Goal: Transaction & Acquisition: Book appointment/travel/reservation

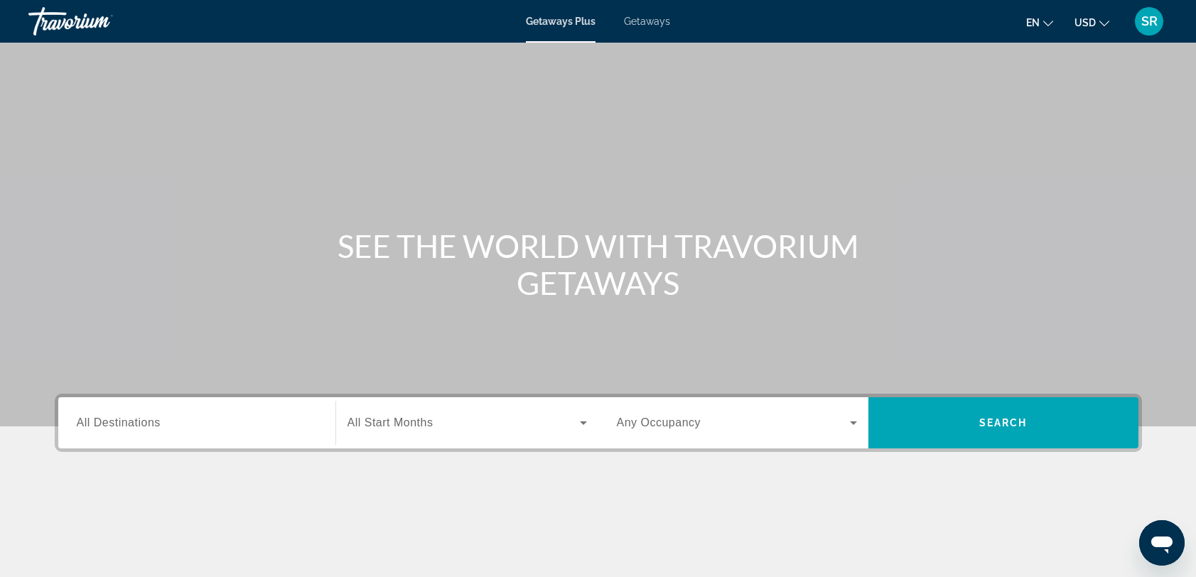
click at [149, 435] on div "Search widget" at bounding box center [197, 423] width 240 height 41
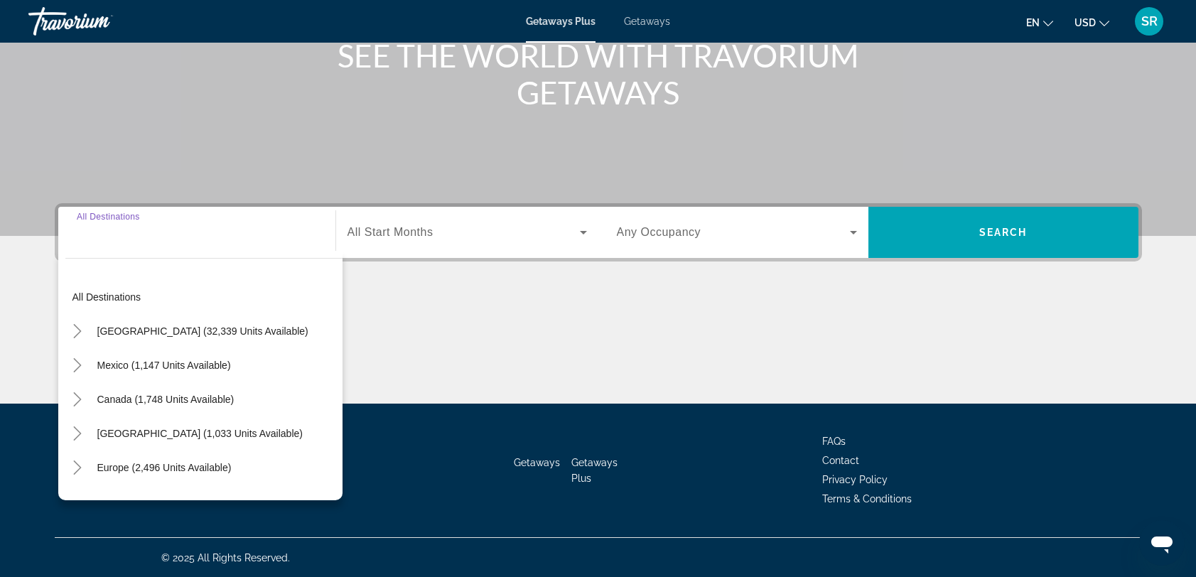
scroll to position [191, 0]
click at [500, 333] on div "Main content" at bounding box center [598, 349] width 1087 height 107
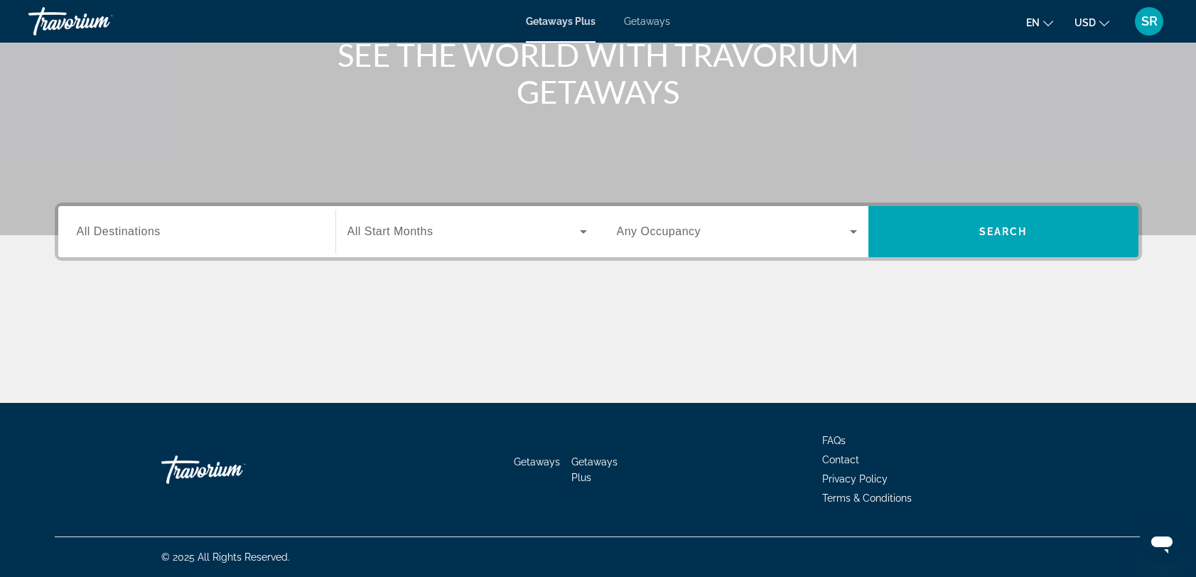
scroll to position [0, 0]
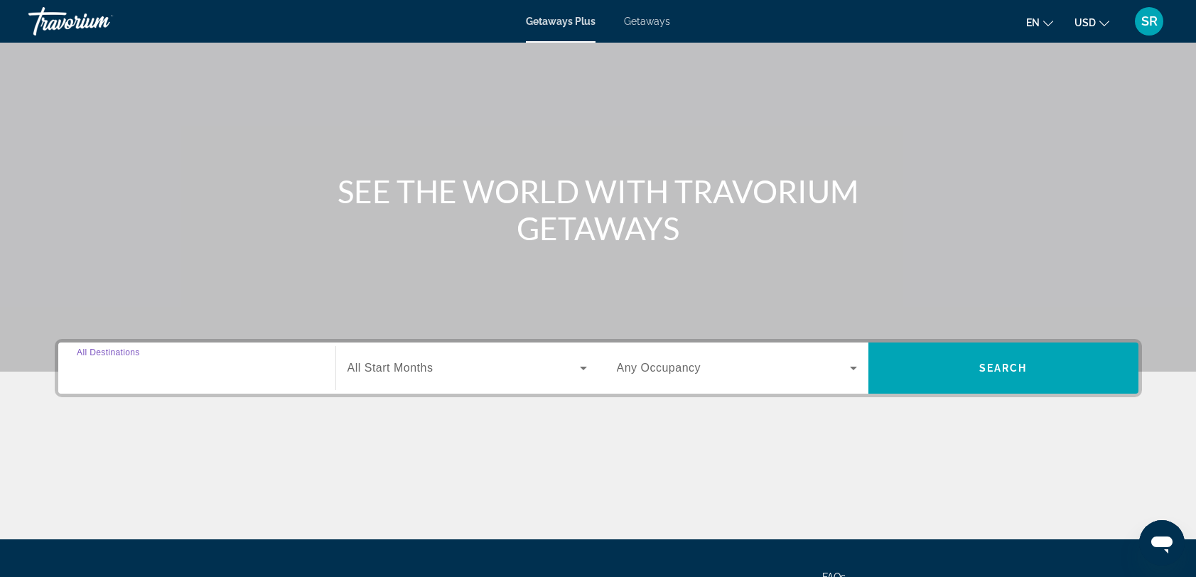
click at [230, 363] on input "Destination All Destinations" at bounding box center [197, 368] width 240 height 17
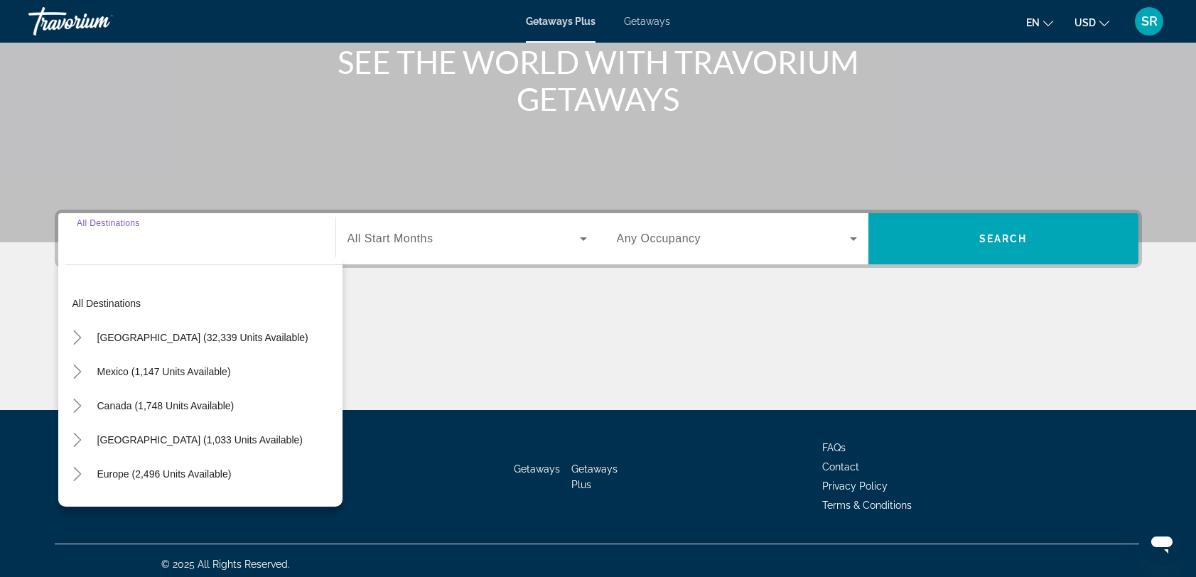
scroll to position [191, 0]
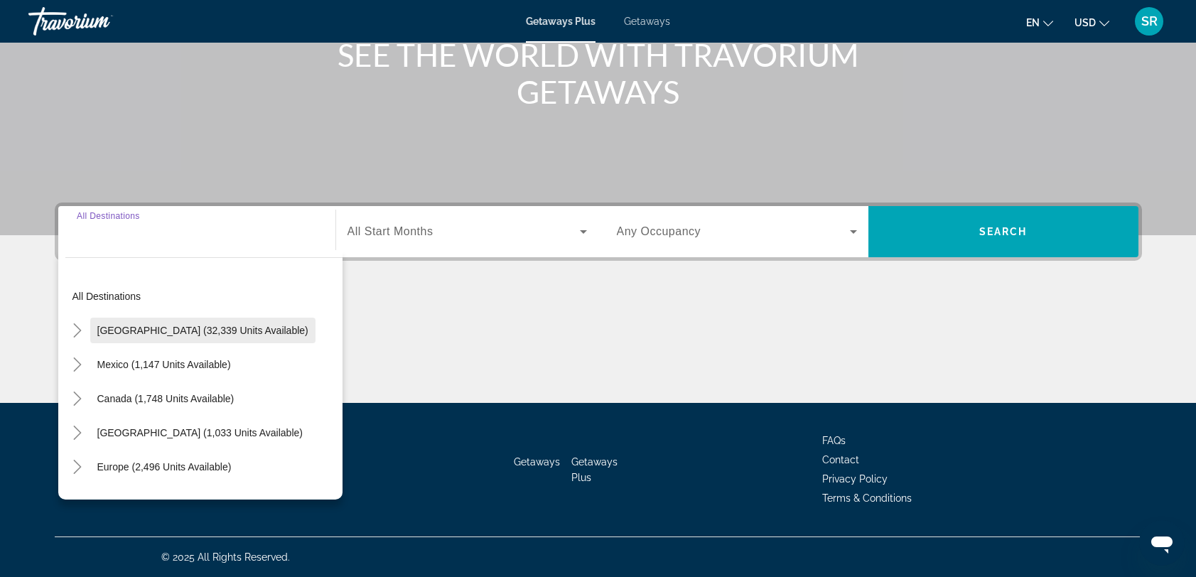
click at [219, 336] on span "Search widget" at bounding box center [202, 330] width 225 height 34
type input "**********"
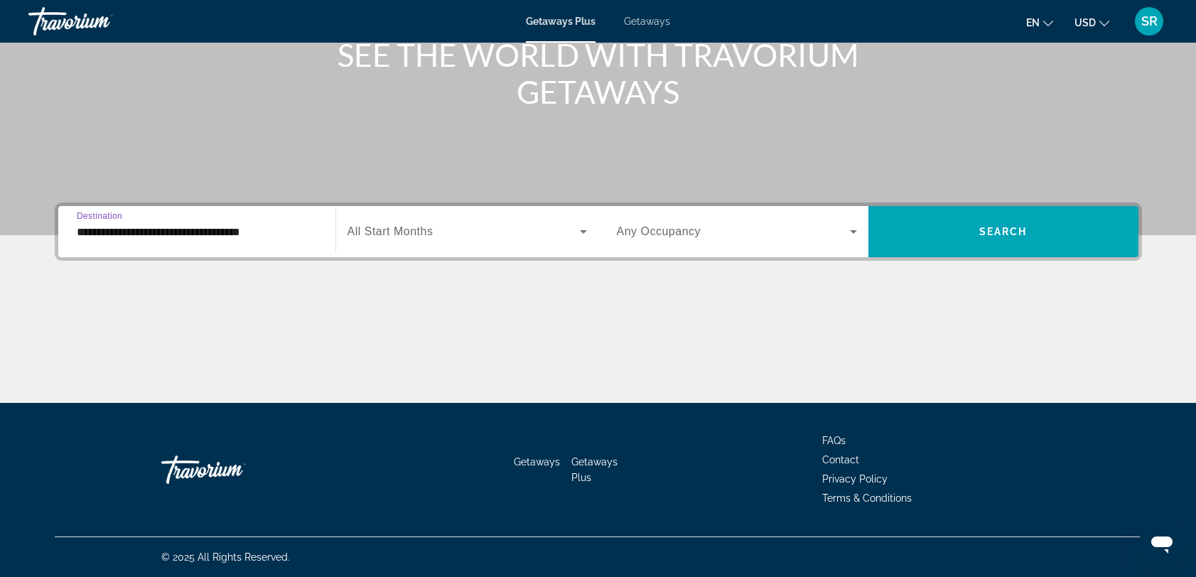
click at [407, 230] on span "All Start Months" at bounding box center [391, 231] width 86 height 12
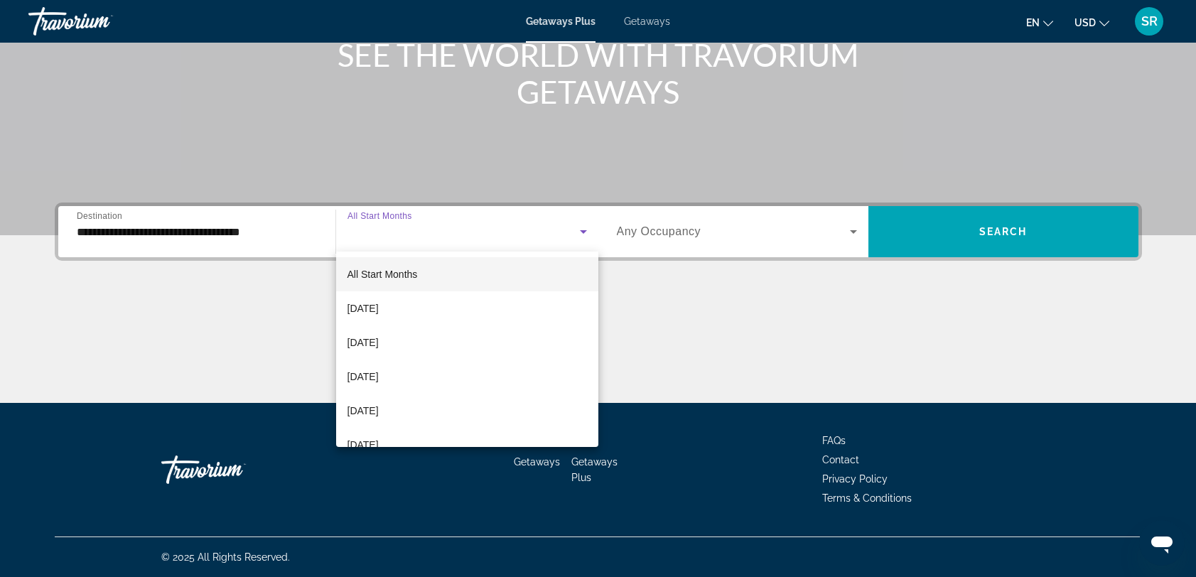
click at [413, 276] on span "All Start Months" at bounding box center [383, 274] width 70 height 11
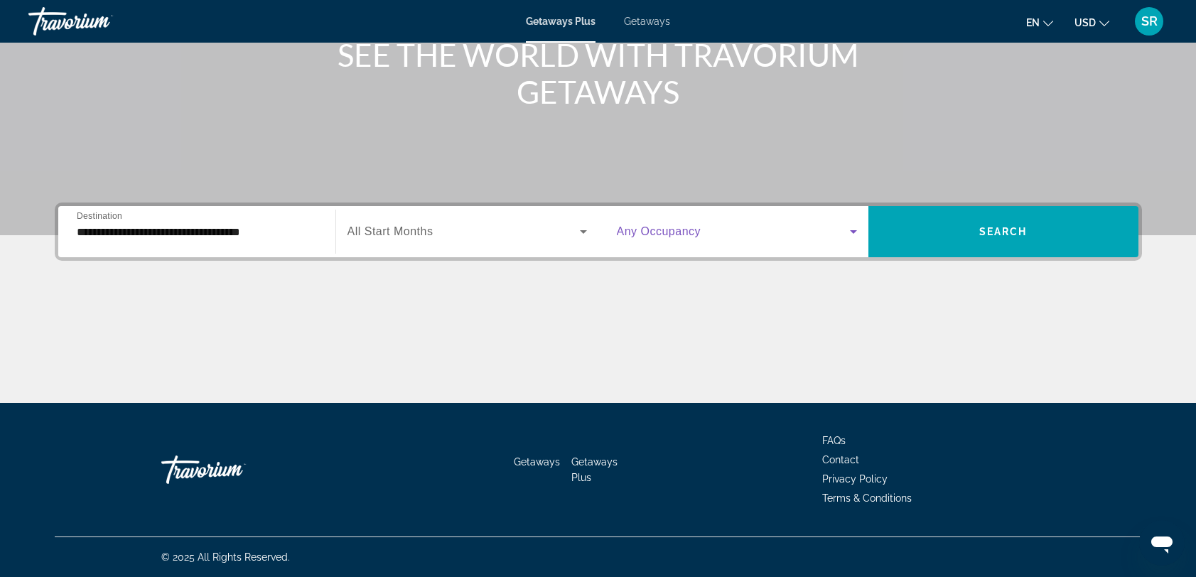
click at [676, 240] on span "Search widget" at bounding box center [733, 231] width 233 height 17
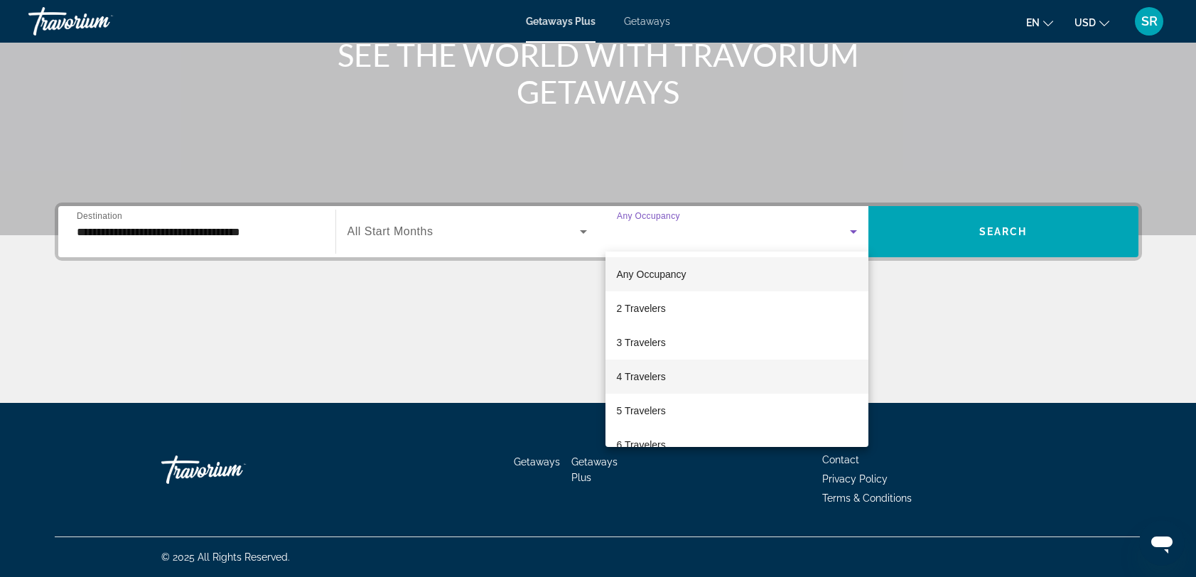
click at [651, 375] on span "4 Travelers" at bounding box center [641, 376] width 49 height 17
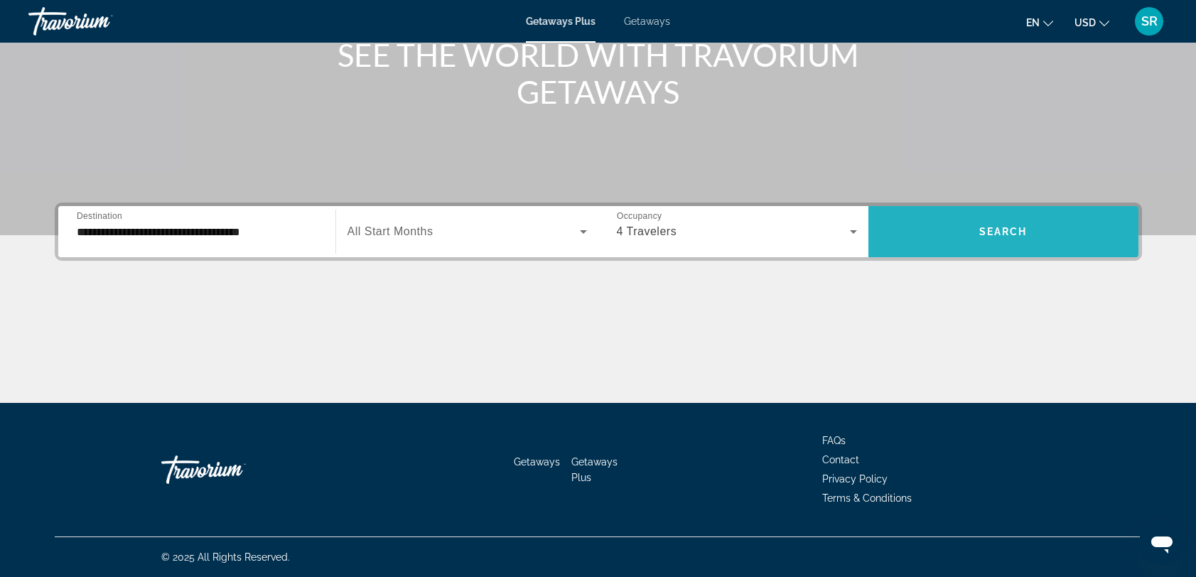
click at [998, 233] on span "Search" at bounding box center [1003, 231] width 48 height 11
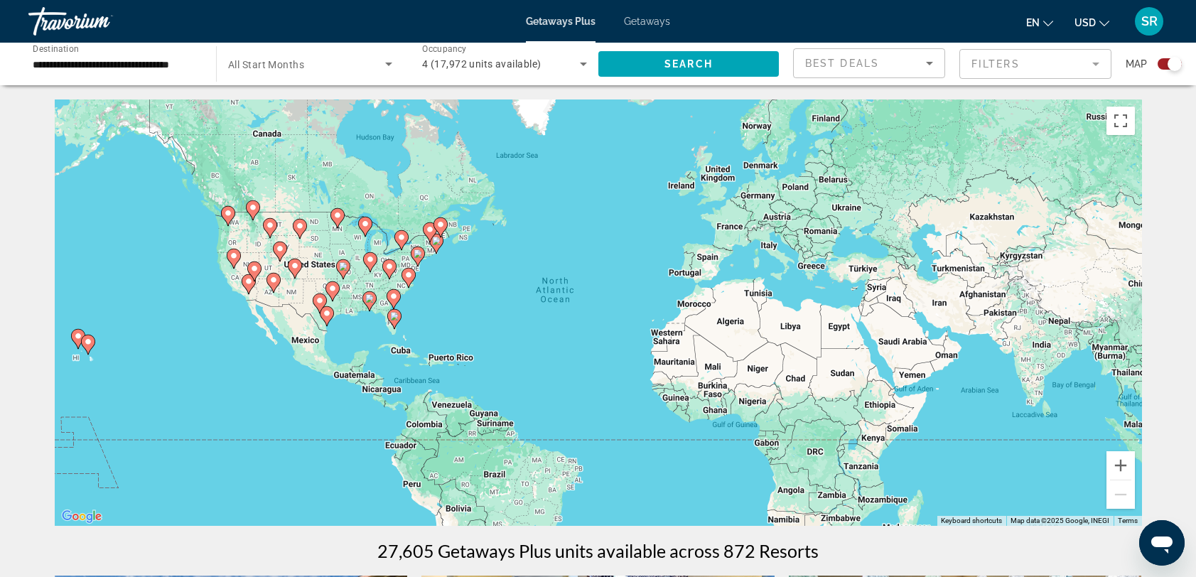
click at [177, 59] on input "**********" at bounding box center [115, 64] width 165 height 17
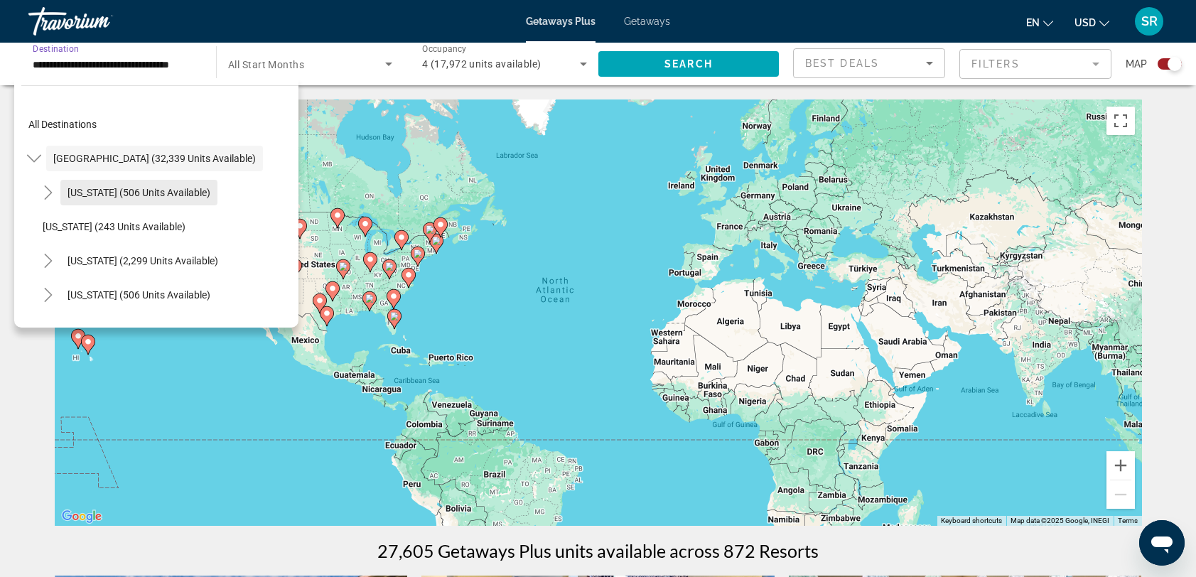
click at [111, 189] on span "Arizona (506 units available)" at bounding box center [139, 192] width 143 height 11
type input "**********"
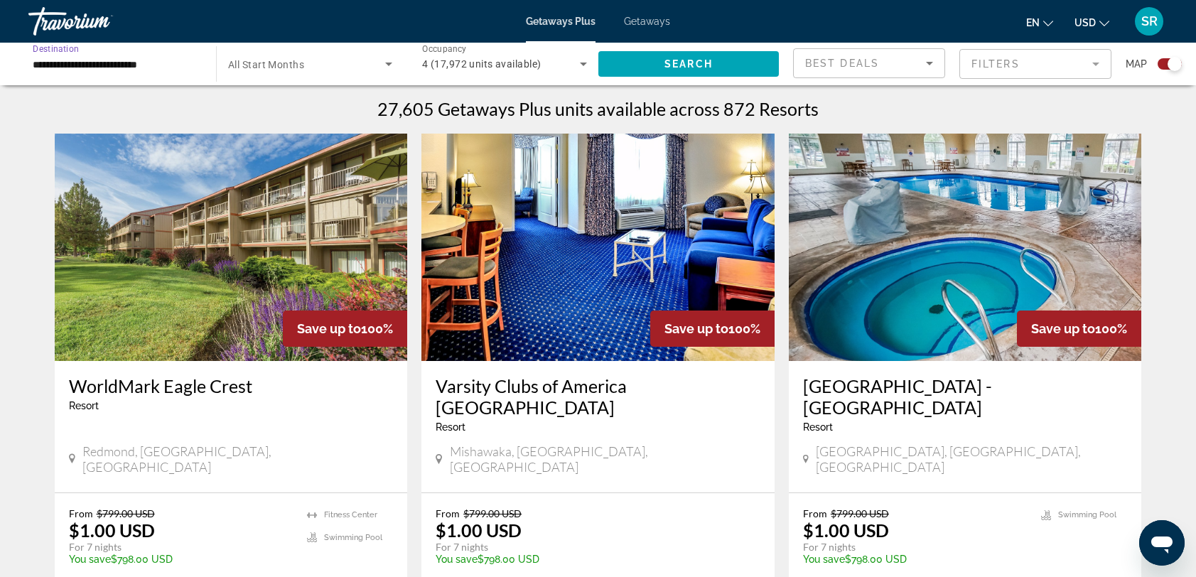
scroll to position [453, 0]
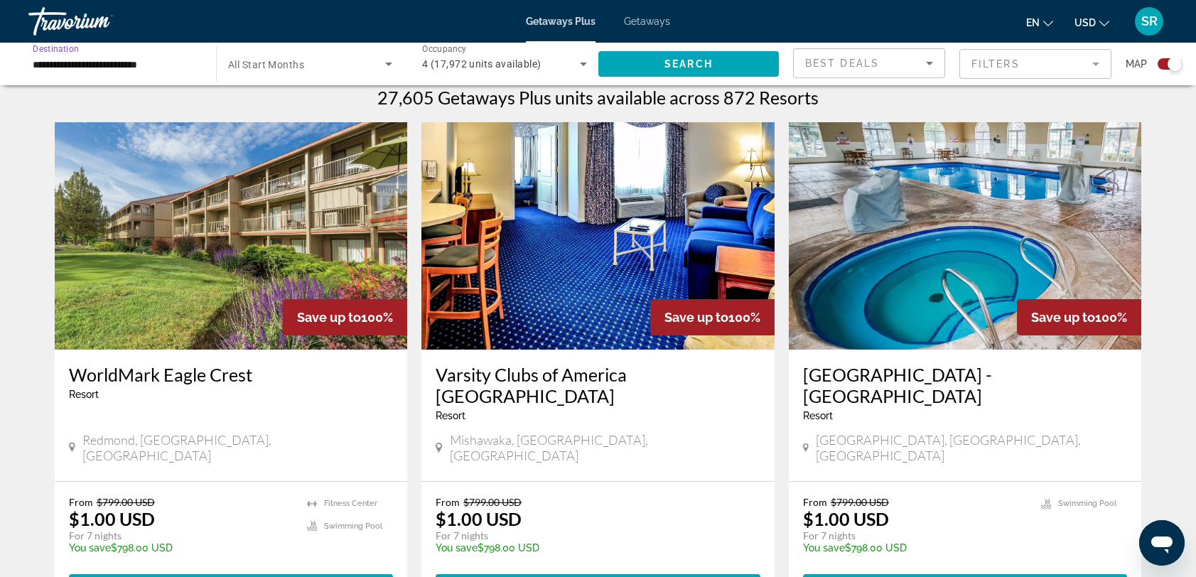
click at [1079, 68] on mat-form-field "Filters" at bounding box center [1036, 64] width 152 height 30
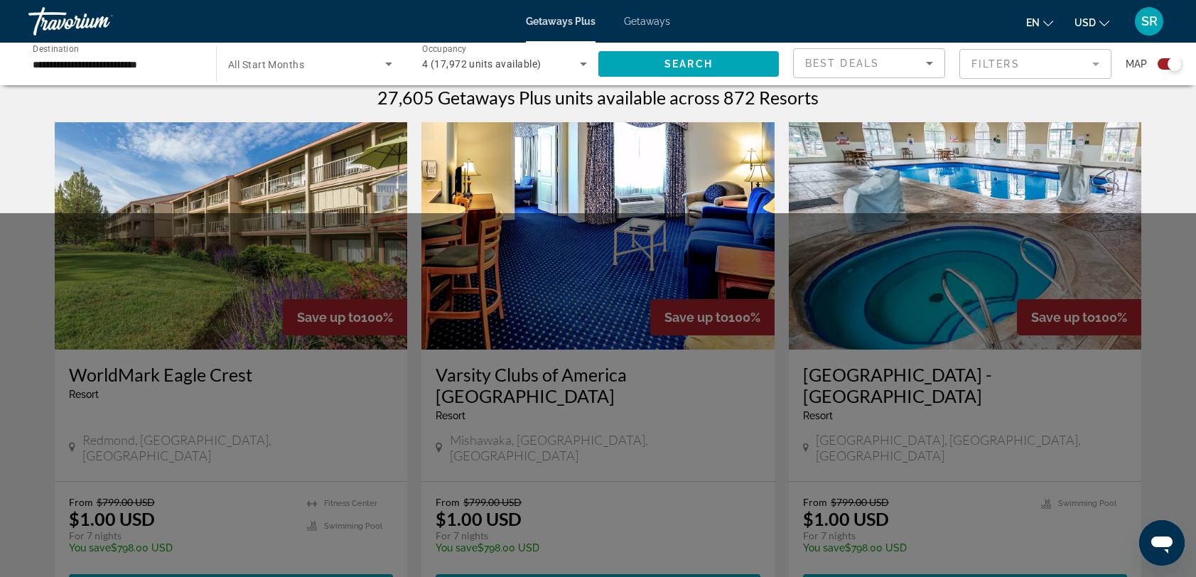
click at [1104, 62] on mat-form-field "Filters" at bounding box center [1036, 64] width 152 height 30
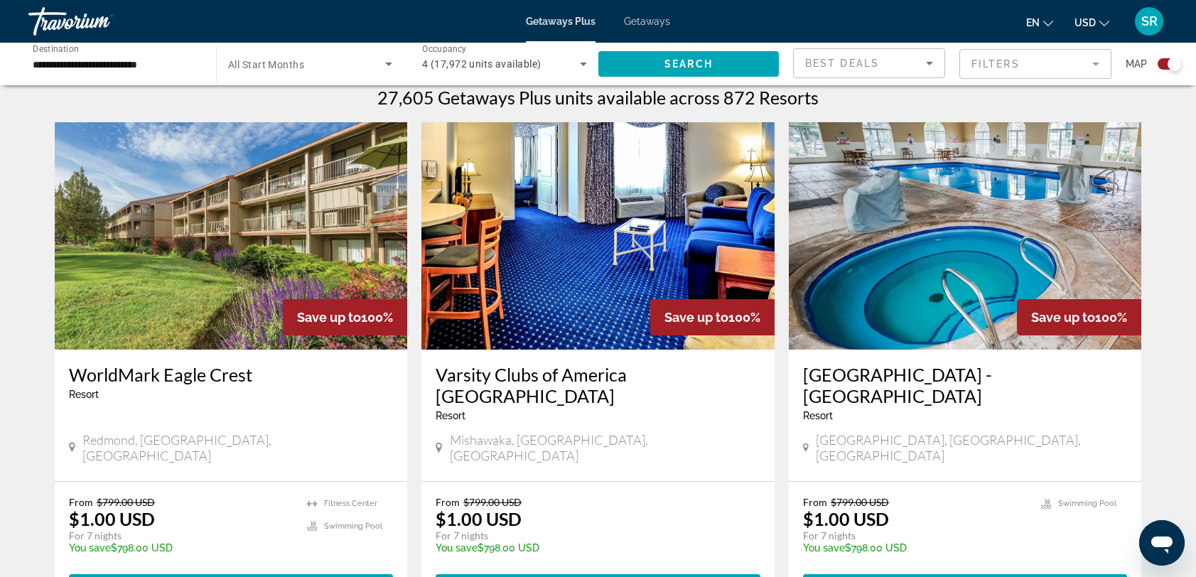
click at [1104, 62] on mat-form-field "Filters" at bounding box center [1036, 64] width 152 height 30
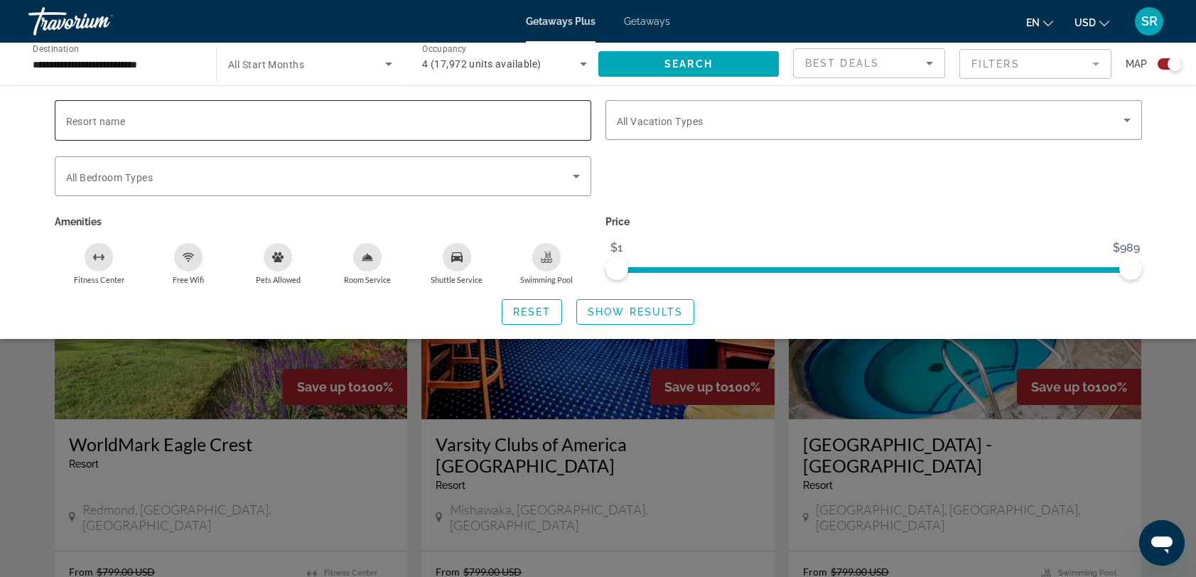
scroll to position [375, 0]
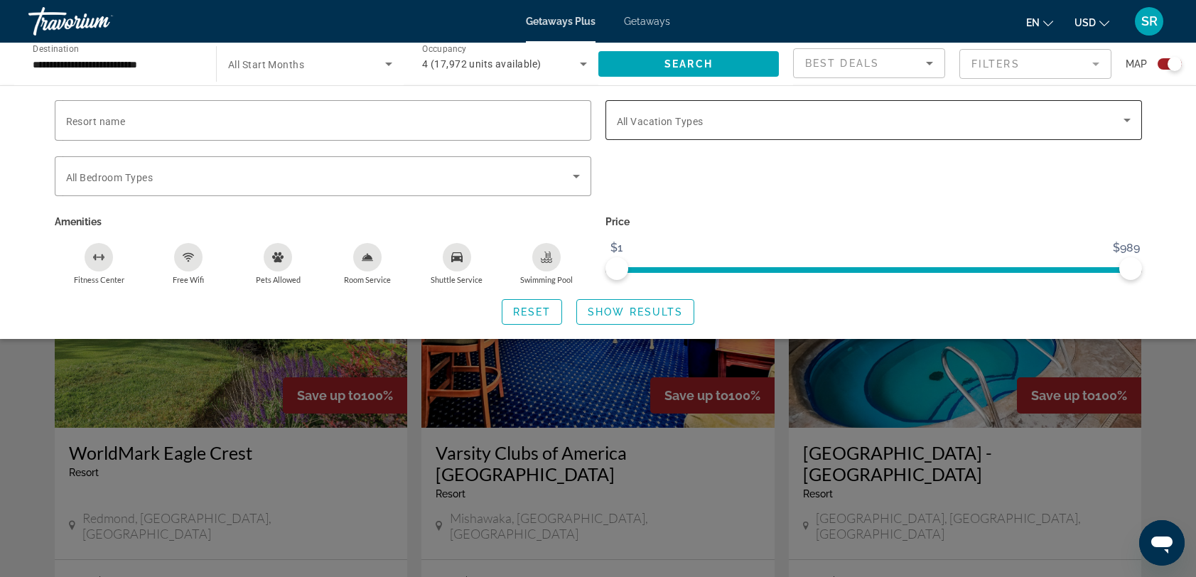
click at [703, 118] on span "All Vacation Types" at bounding box center [660, 121] width 87 height 11
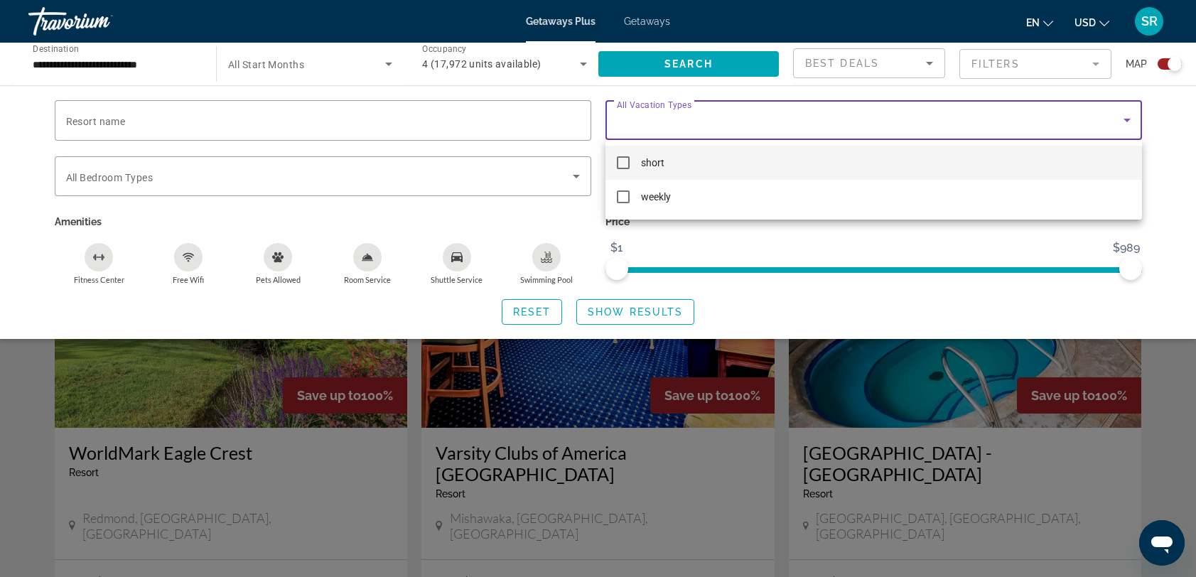
click at [704, 117] on div at bounding box center [598, 288] width 1196 height 577
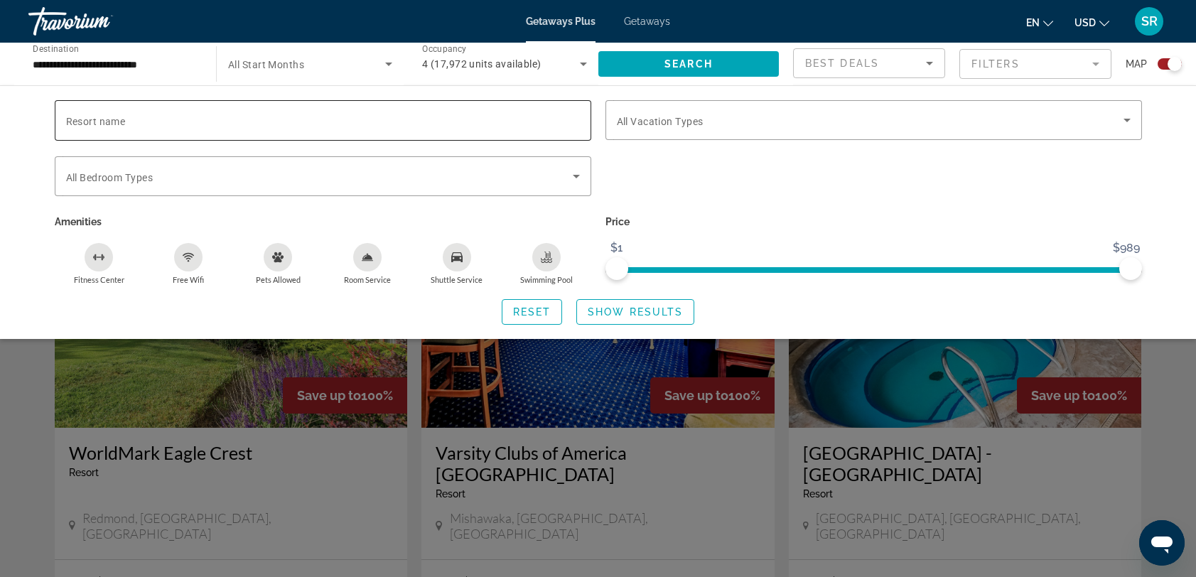
scroll to position [345, 0]
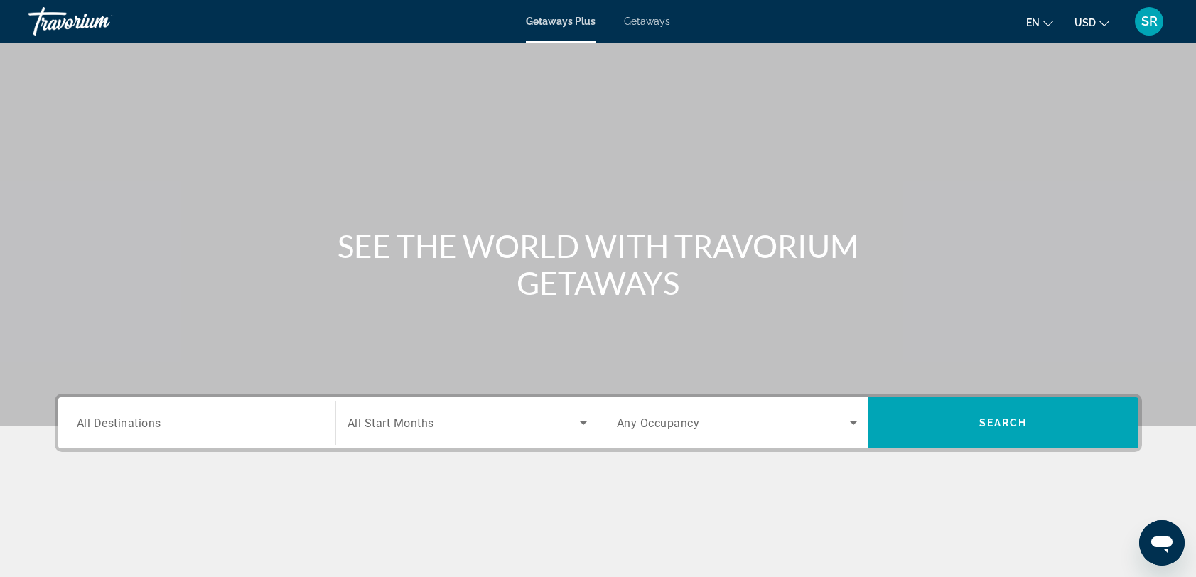
click at [170, 443] on div "Destination All Destinations" at bounding box center [196, 422] width 263 height 51
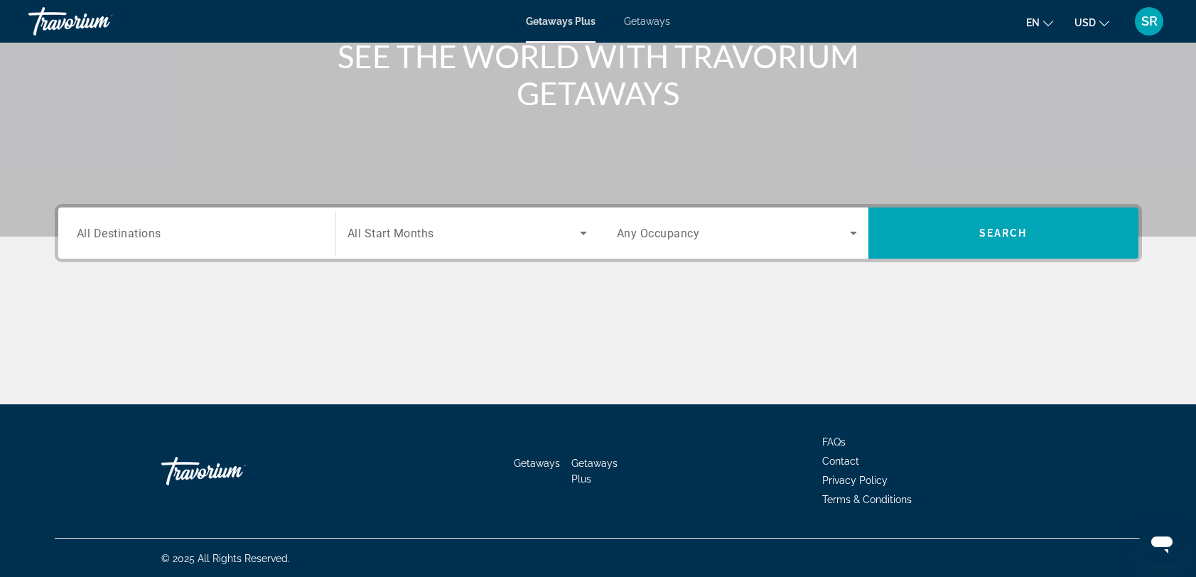
scroll to position [191, 0]
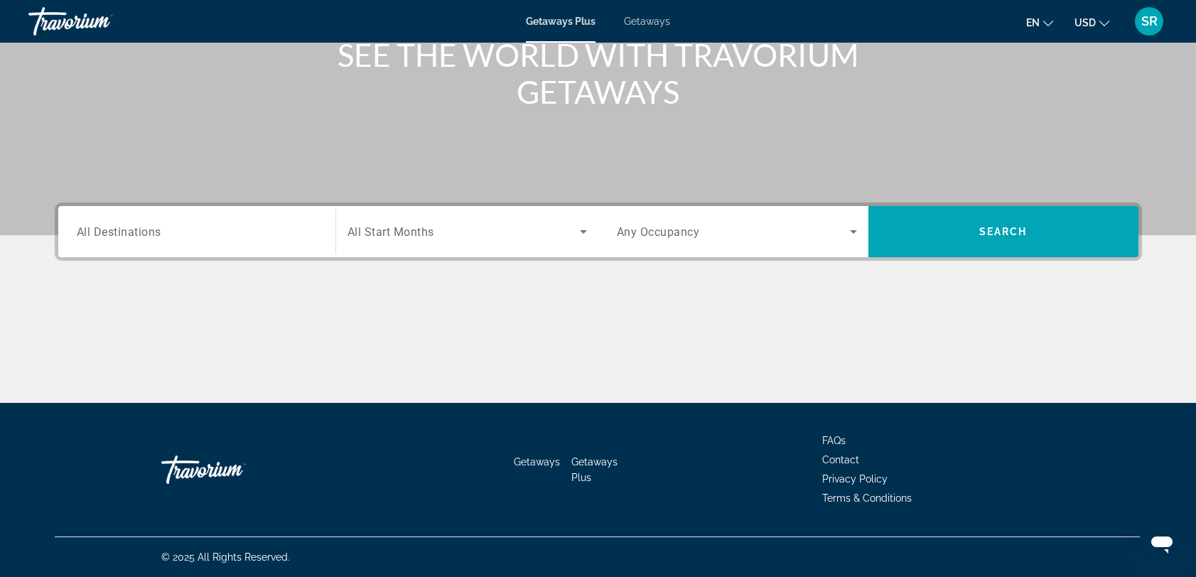
click at [163, 246] on div "Search widget" at bounding box center [197, 232] width 240 height 41
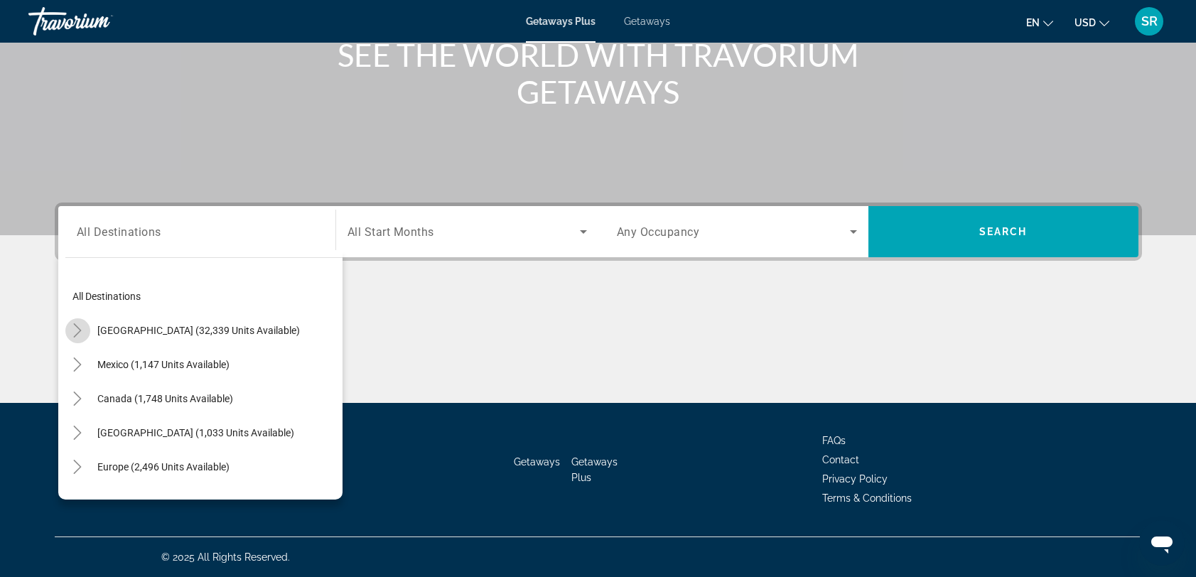
click at [80, 326] on icon "Toggle United States (32,339 units available)" at bounding box center [77, 330] width 14 height 14
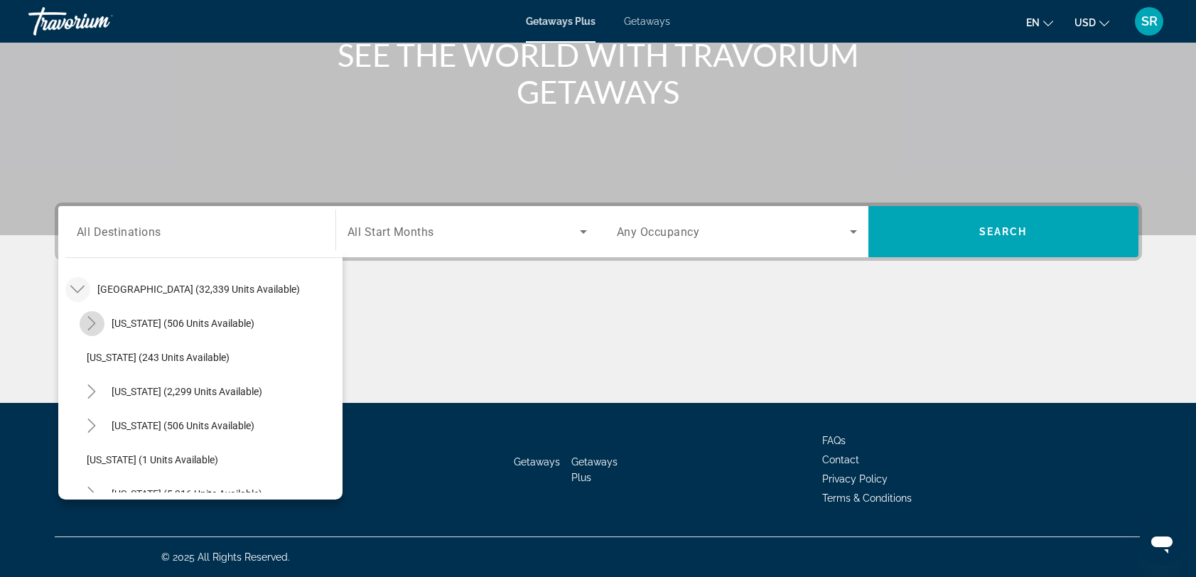
click at [92, 323] on icon "Toggle Arizona (506 units available)" at bounding box center [92, 323] width 14 height 14
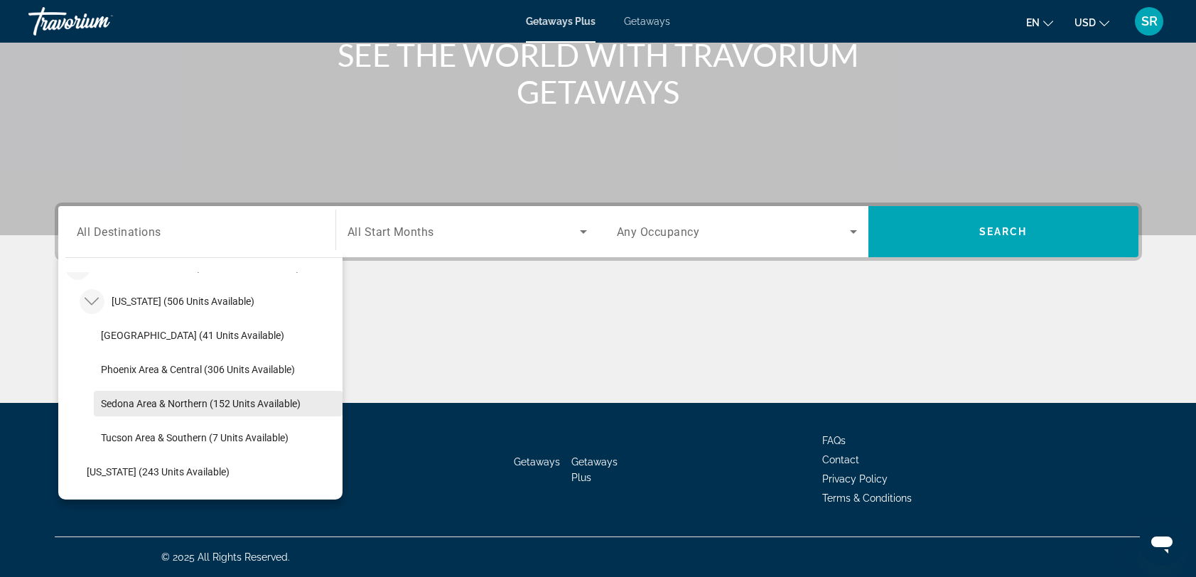
scroll to position [26, 0]
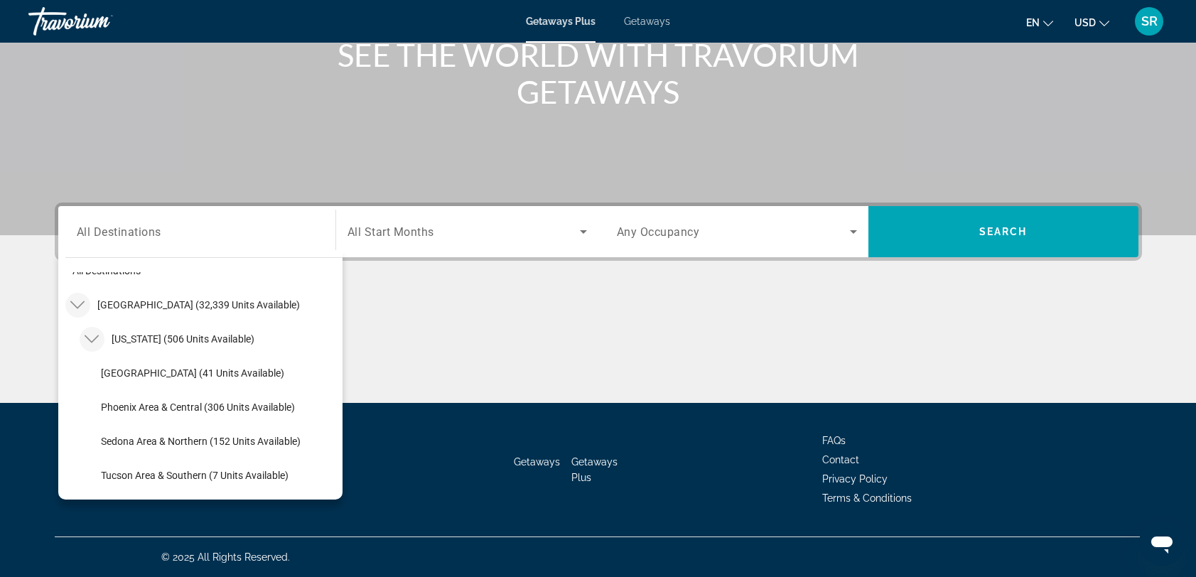
click at [85, 301] on mat-icon "Toggle United States (32,339 units available)" at bounding box center [77, 305] width 25 height 25
click at [82, 306] on icon "Toggle United States (32,339 units available)" at bounding box center [77, 305] width 14 height 14
click at [92, 335] on icon "Toggle Arizona (506 units available)" at bounding box center [92, 339] width 14 height 14
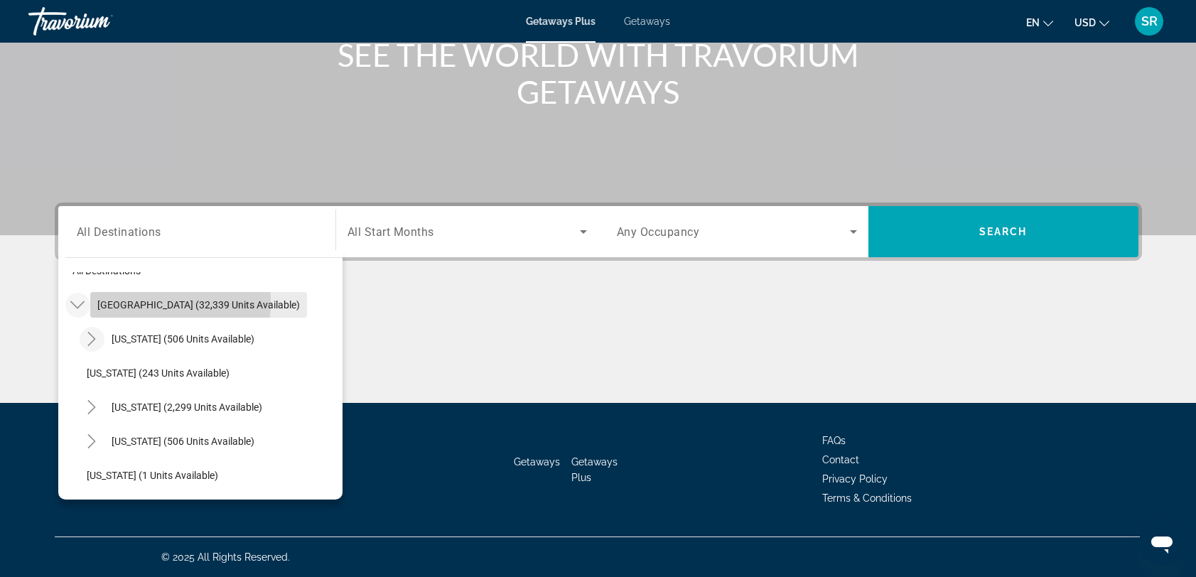
click at [118, 303] on span "United States (32,339 units available)" at bounding box center [198, 304] width 203 height 11
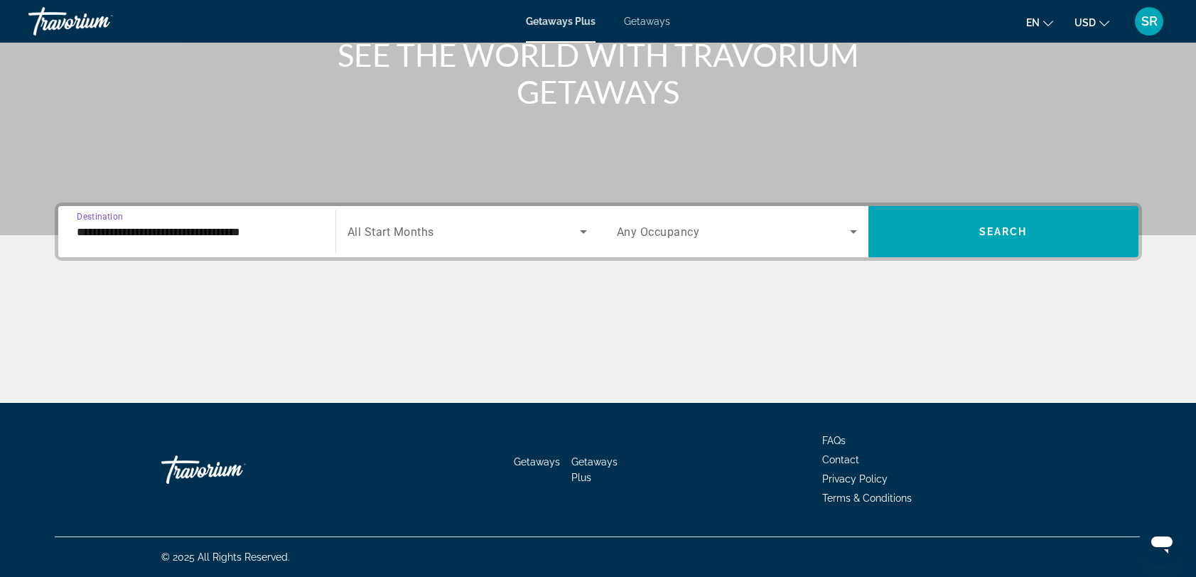
click at [166, 231] on input "**********" at bounding box center [197, 232] width 240 height 17
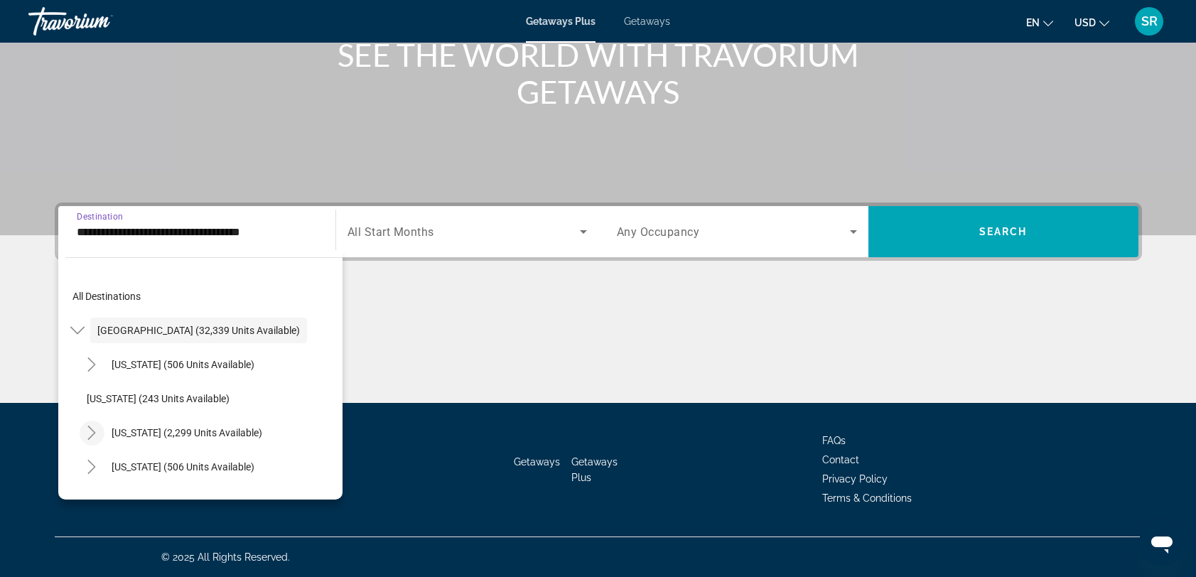
click at [90, 428] on icon "Toggle California (2,299 units available)" at bounding box center [92, 433] width 8 height 14
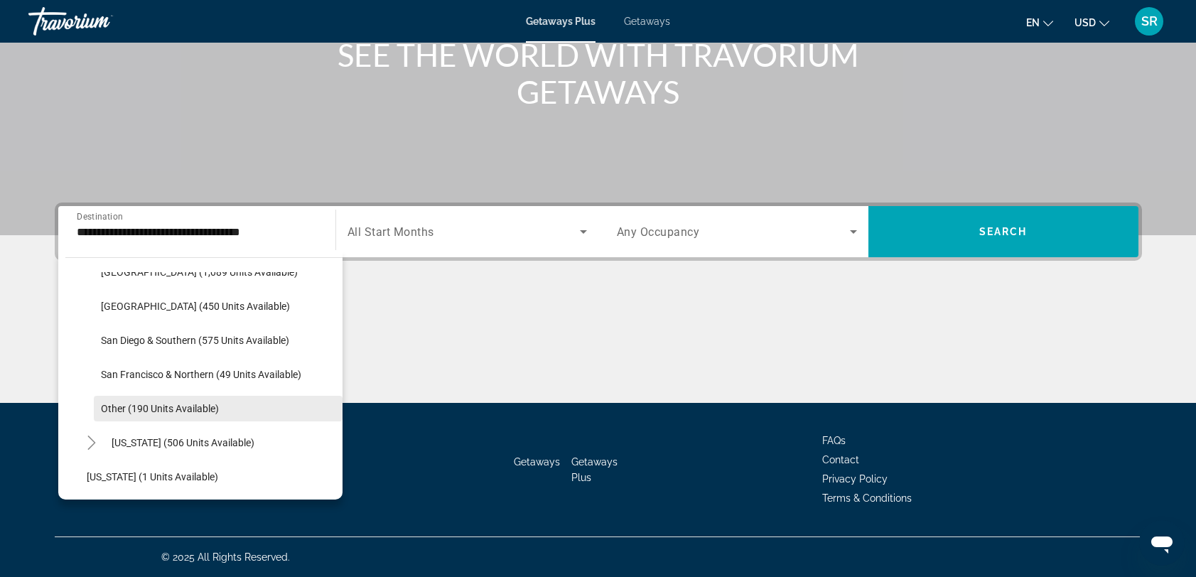
scroll to position [232, 0]
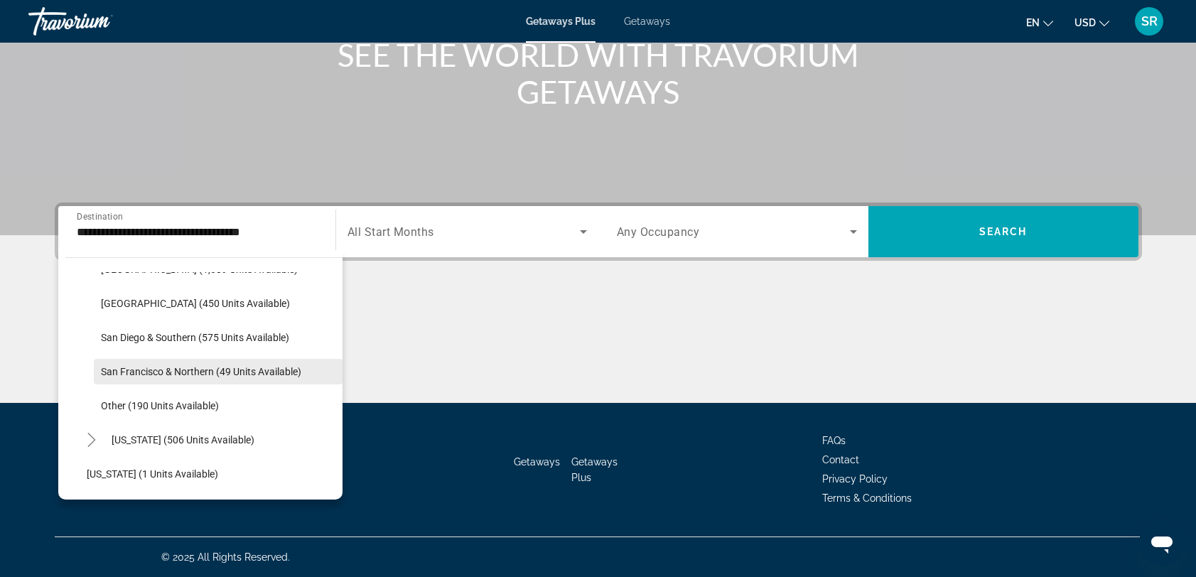
click at [118, 373] on span "San Francisco & Northern (49 units available)" at bounding box center [201, 371] width 200 height 11
type input "**********"
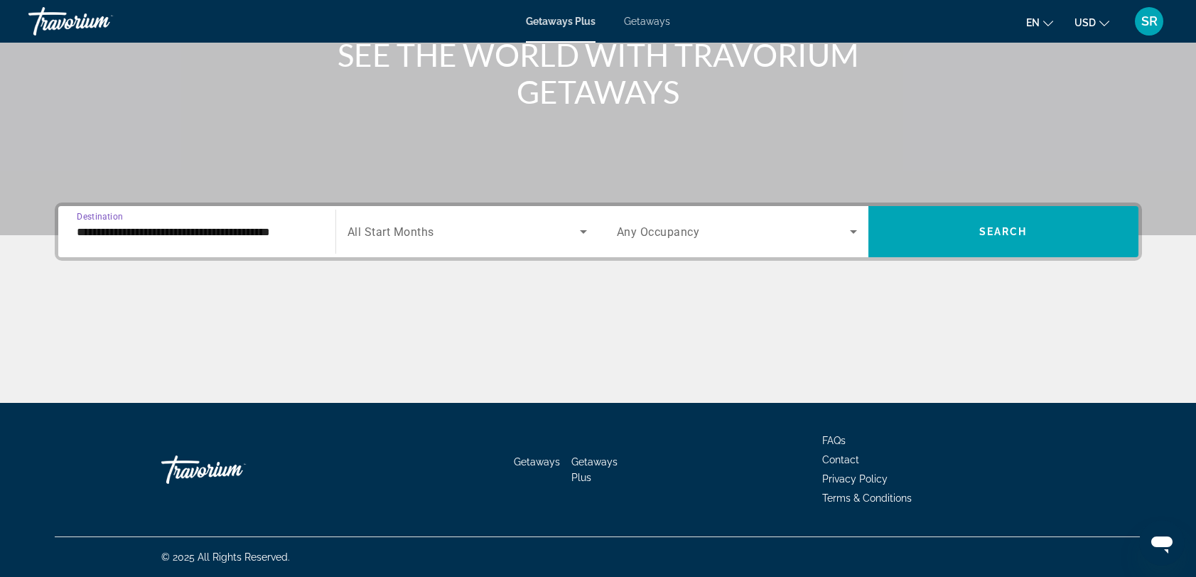
click at [589, 230] on icon "Search widget" at bounding box center [583, 231] width 17 height 17
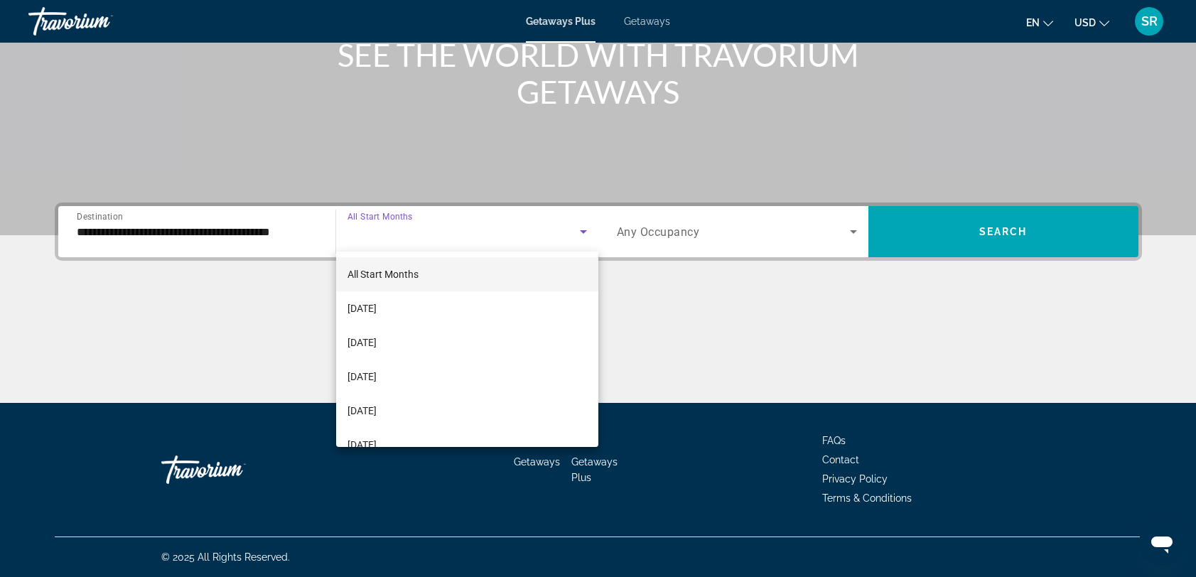
click at [851, 227] on div at bounding box center [598, 288] width 1196 height 577
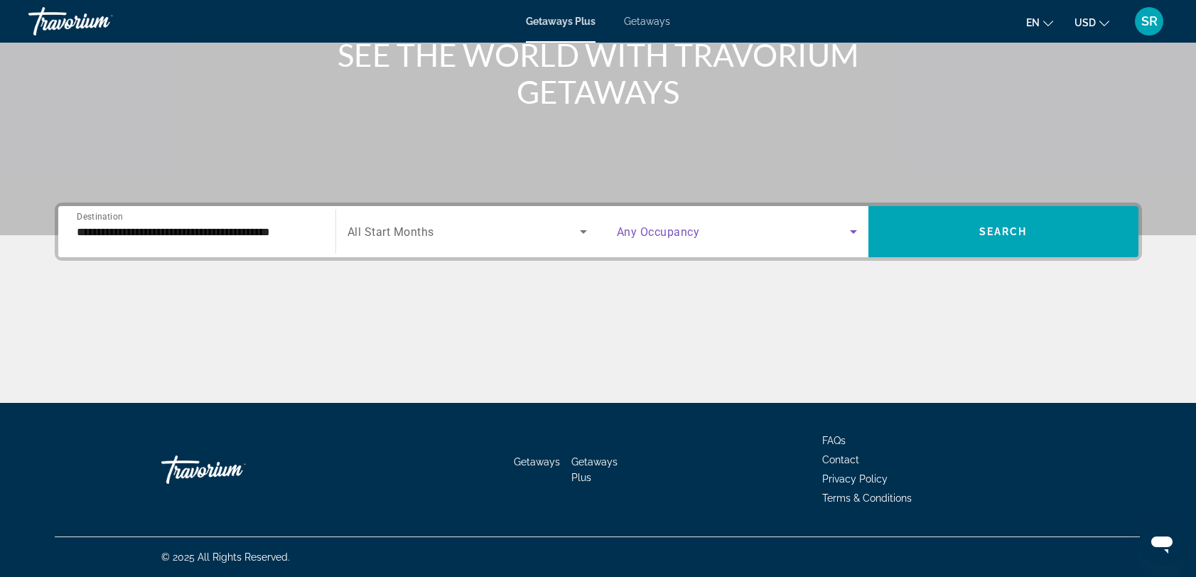
click at [851, 227] on icon "Search widget" at bounding box center [853, 231] width 17 height 17
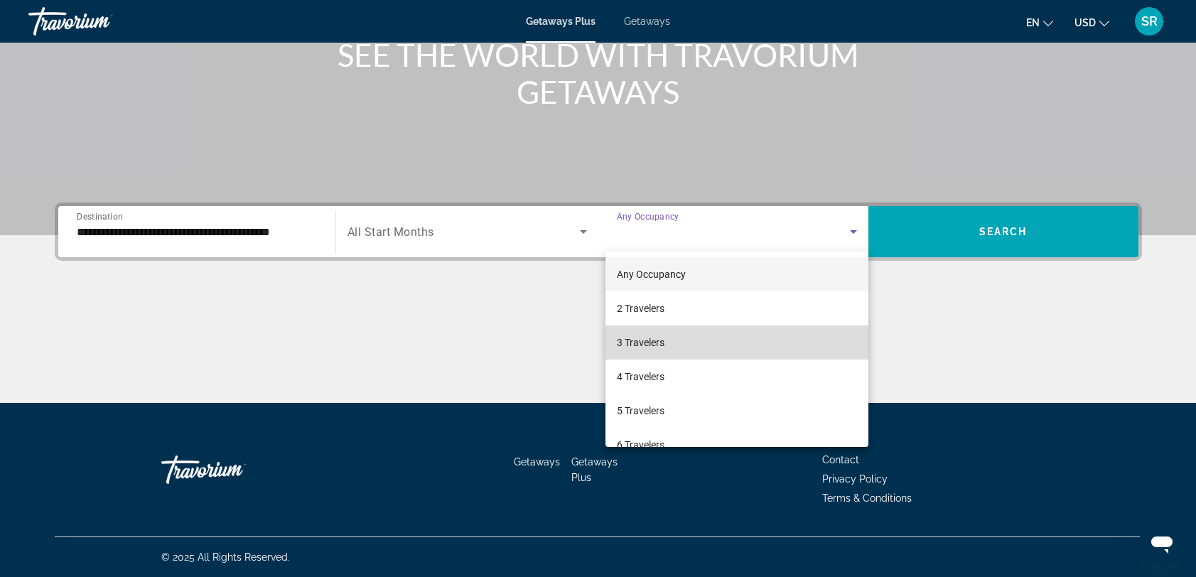
click at [645, 334] on span "3 Travelers" at bounding box center [641, 342] width 48 height 17
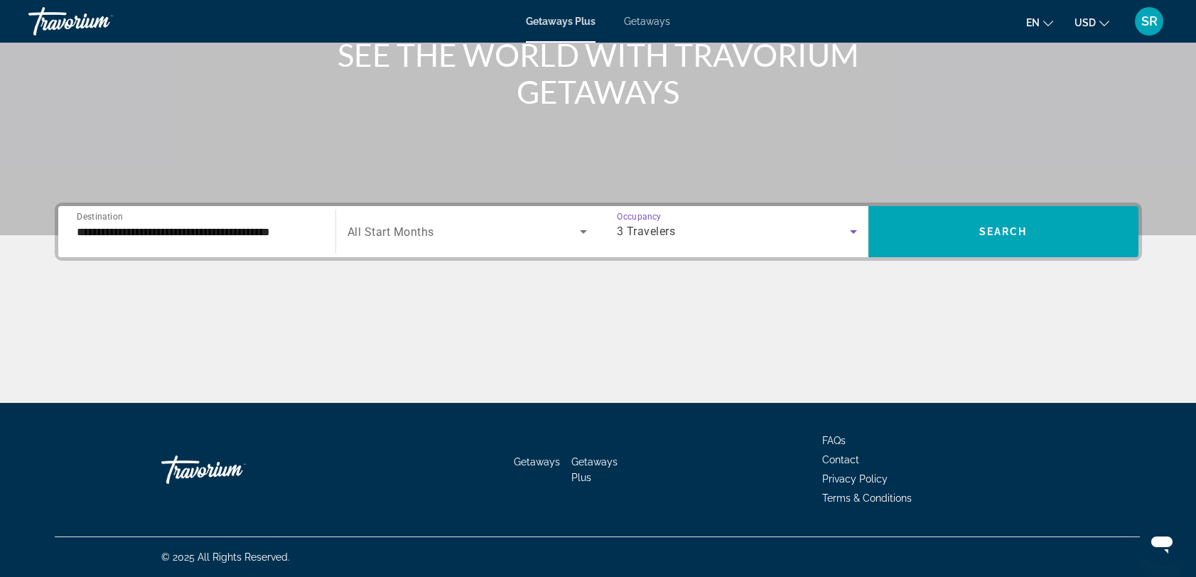
click at [694, 236] on div "3 Travelers" at bounding box center [733, 231] width 233 height 17
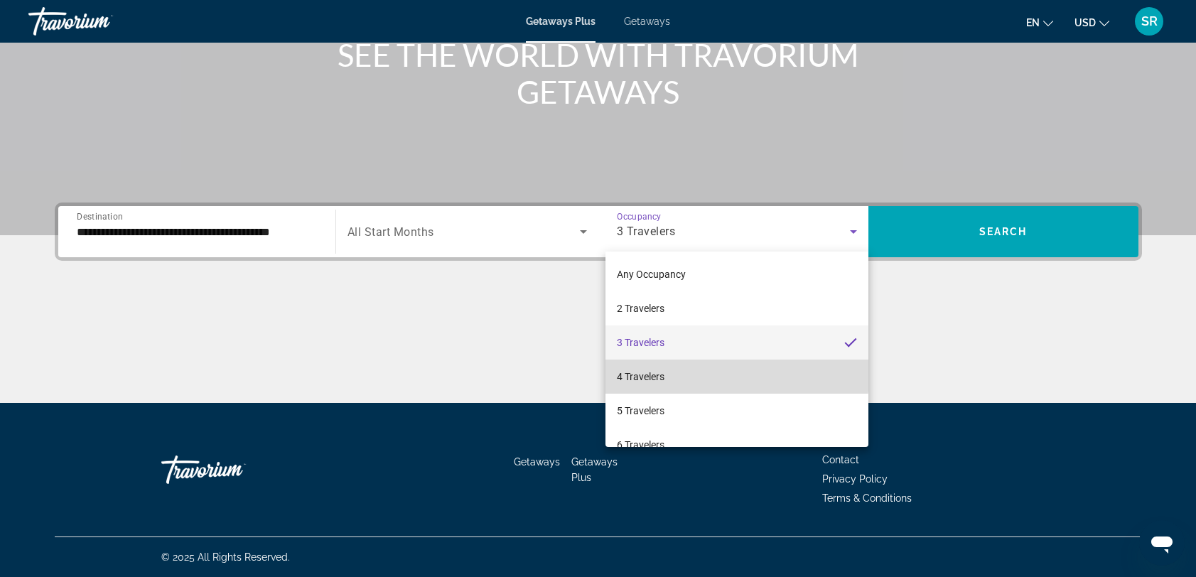
click at [647, 366] on mat-option "4 Travelers" at bounding box center [737, 377] width 263 height 34
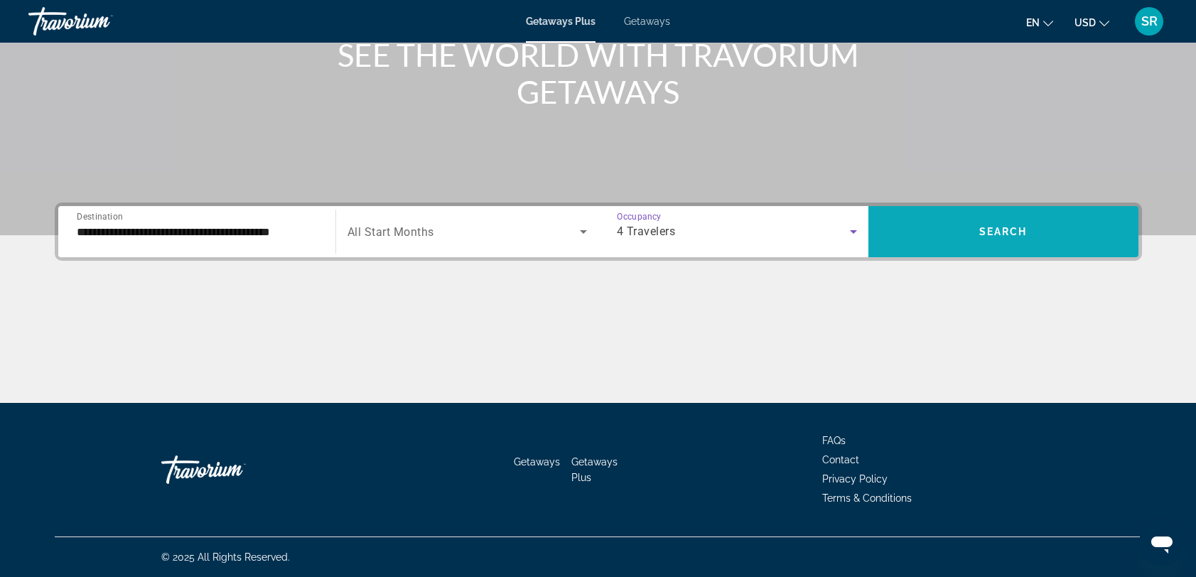
click at [979, 216] on span "Search widget" at bounding box center [1004, 232] width 270 height 34
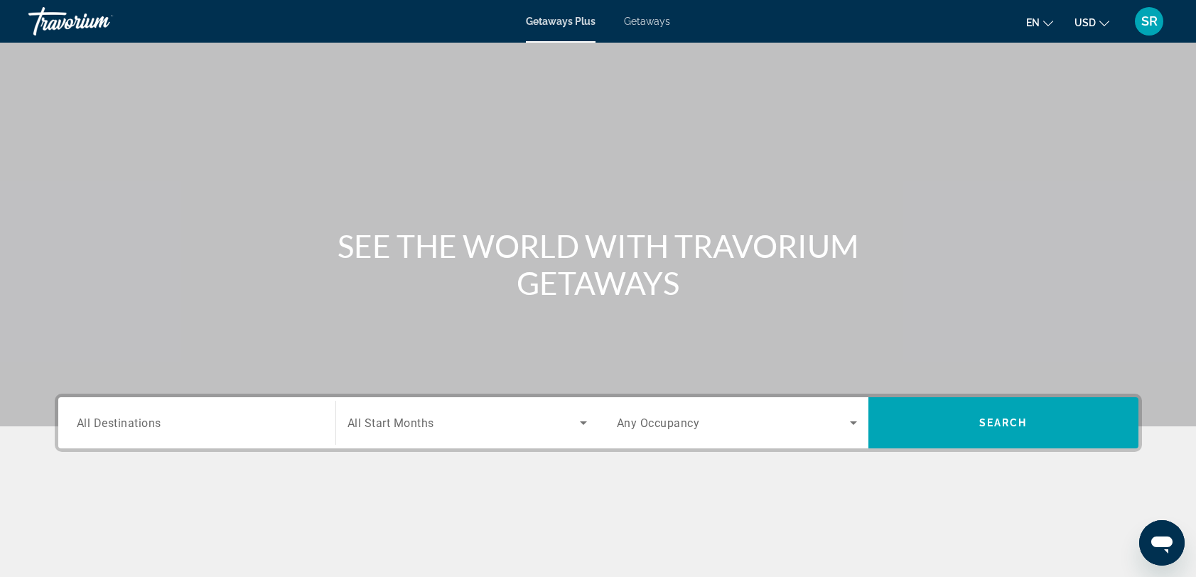
click at [183, 428] on input "Destination All Destinations" at bounding box center [197, 423] width 240 height 17
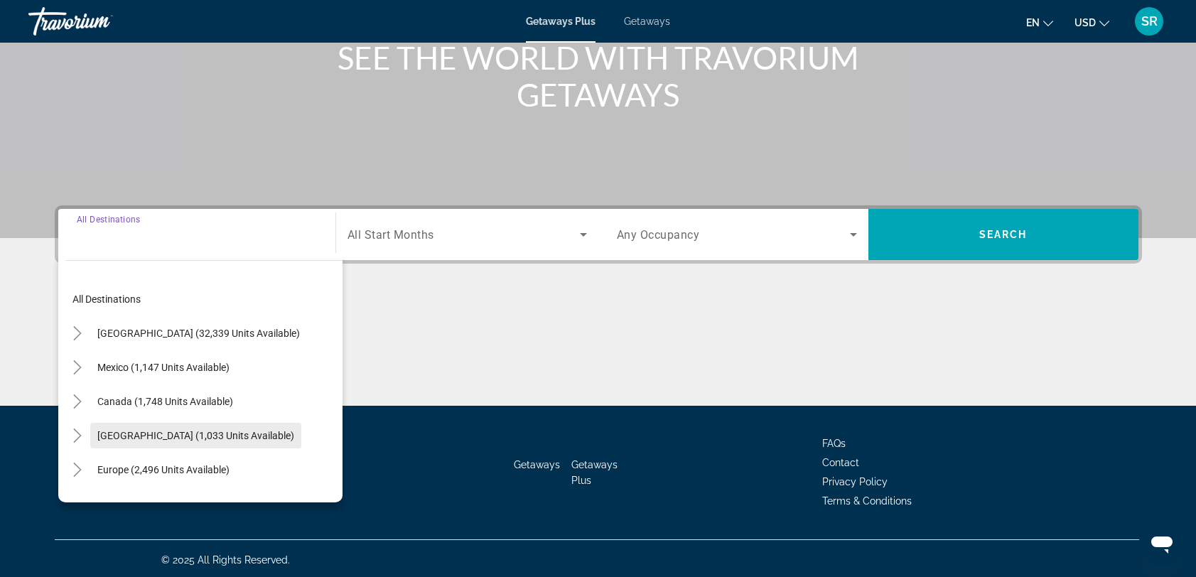
scroll to position [191, 0]
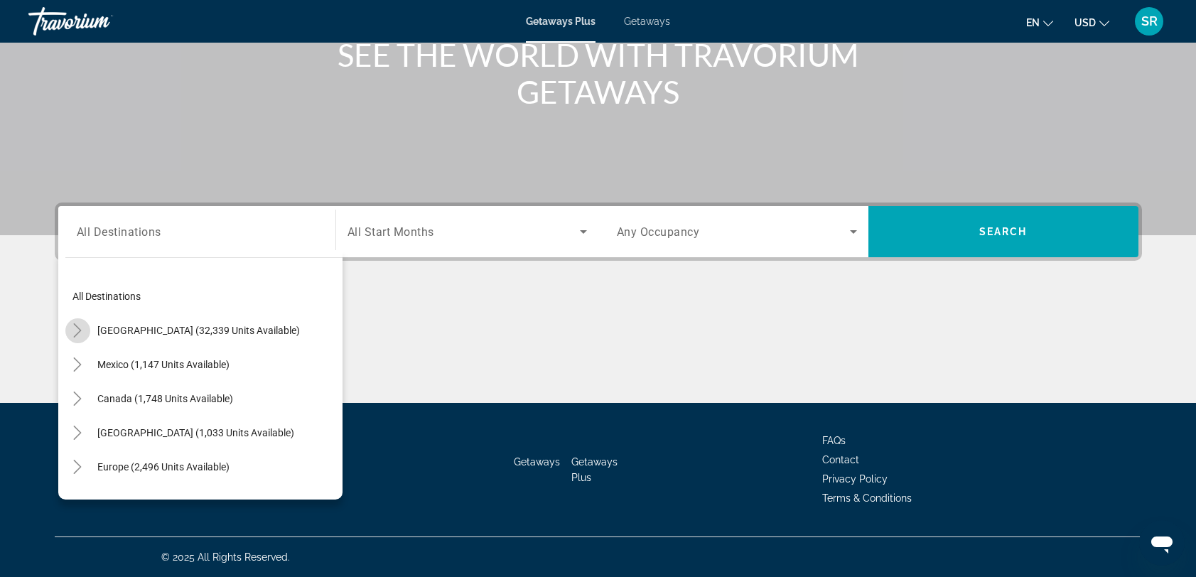
click at [79, 326] on icon "Toggle United States (32,339 units available)" at bounding box center [77, 330] width 14 height 14
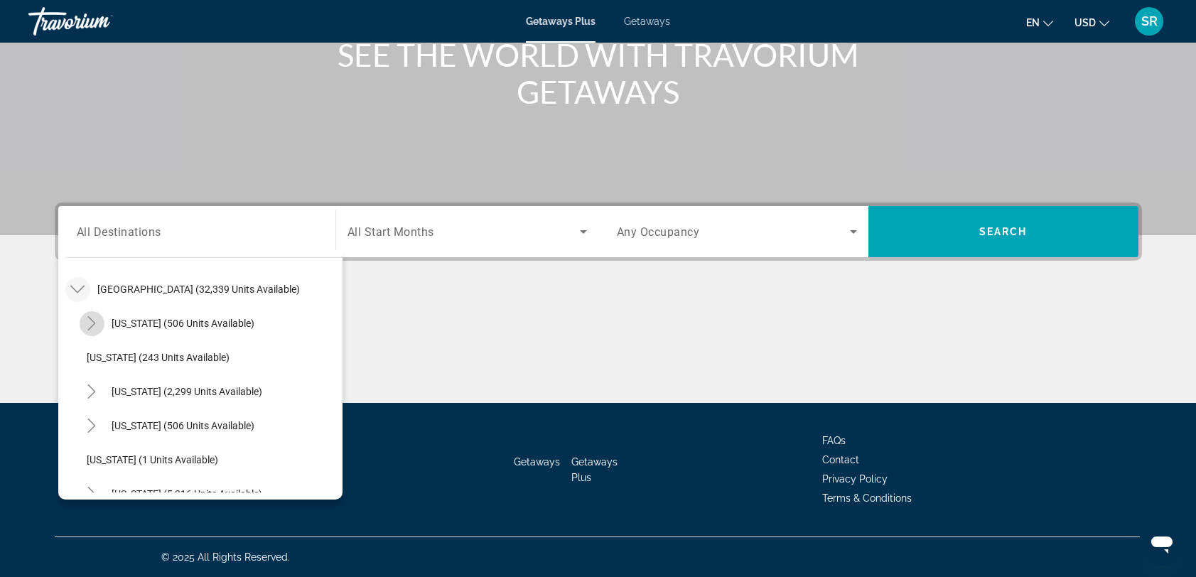
click at [90, 321] on icon "Toggle Arizona (506 units available)" at bounding box center [92, 323] width 14 height 14
click at [168, 235] on input "Destination All Destinations" at bounding box center [197, 232] width 240 height 17
click at [172, 232] on input "Destination All Destinations" at bounding box center [197, 232] width 240 height 17
click at [537, 373] on div "Main content" at bounding box center [598, 349] width 1087 height 107
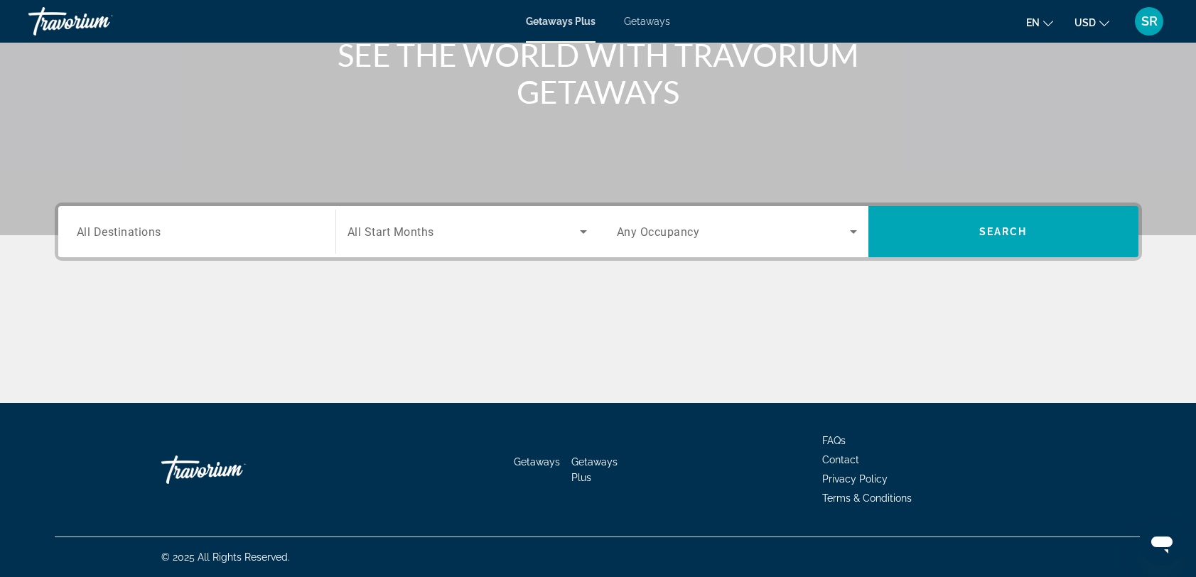
click at [112, 229] on span "All Destinations" at bounding box center [119, 232] width 85 height 14
click at [112, 229] on input "Destination All Destinations" at bounding box center [197, 232] width 240 height 17
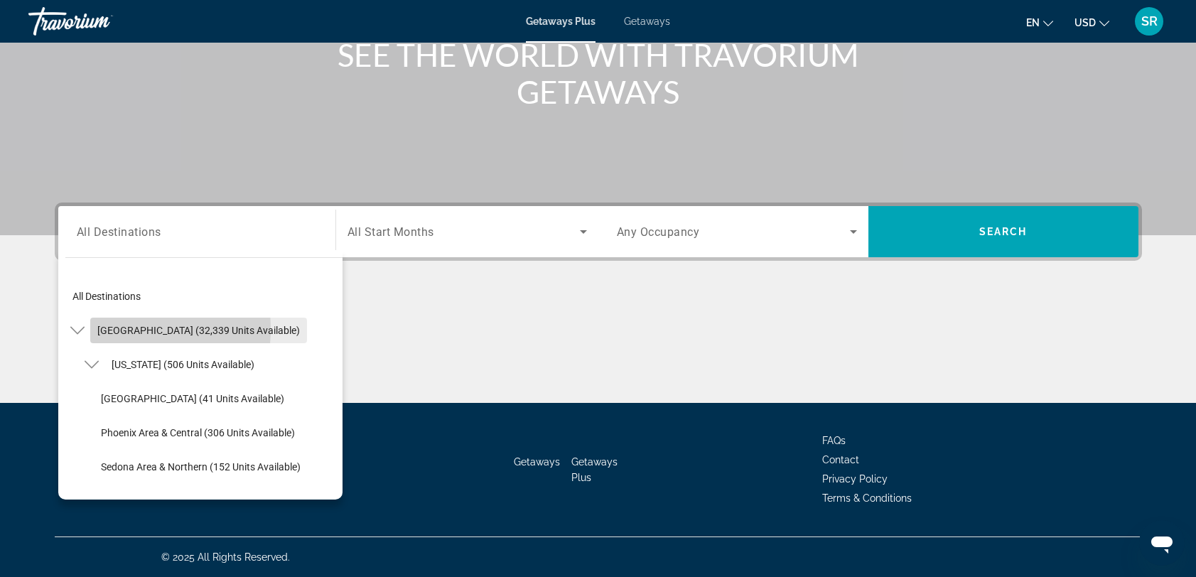
click at [118, 329] on span "United States (32,339 units available)" at bounding box center [198, 330] width 203 height 11
type input "**********"
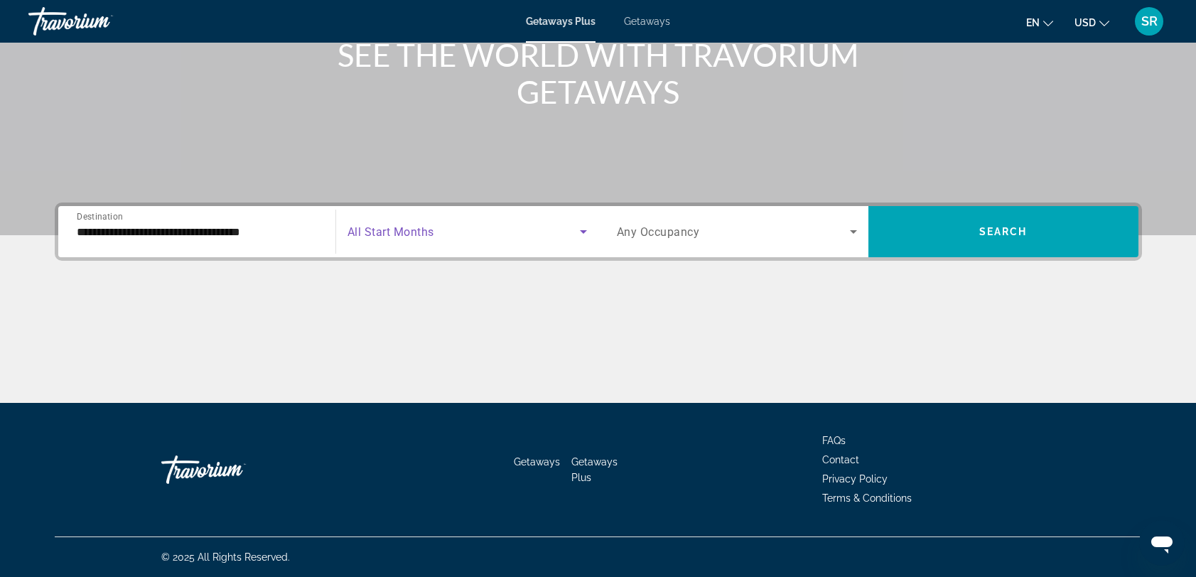
click at [486, 227] on span "Search widget" at bounding box center [464, 231] width 232 height 17
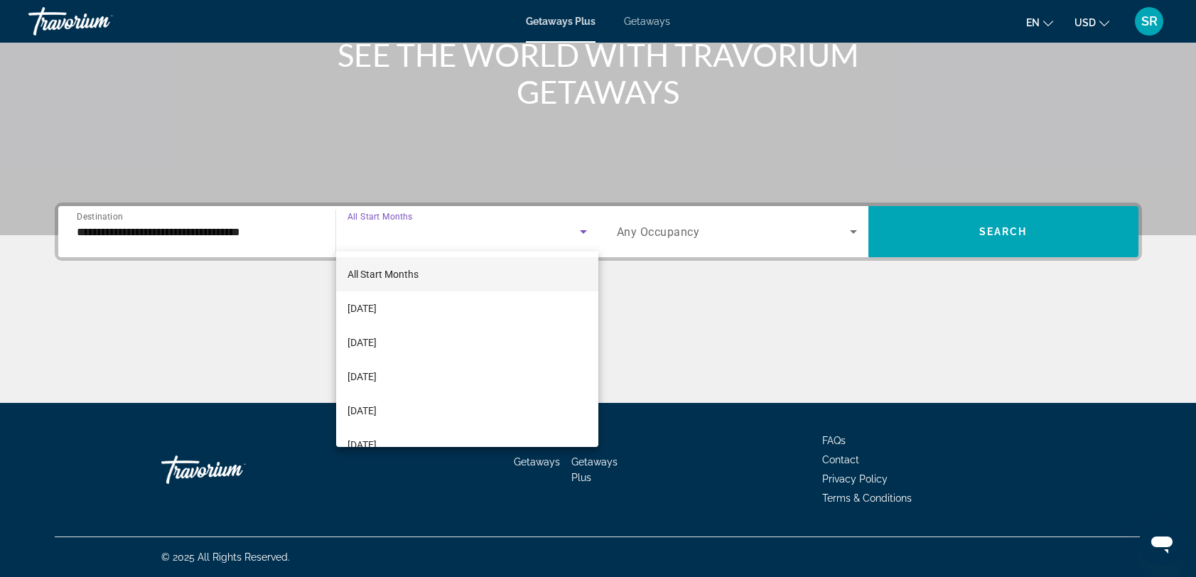
click at [660, 228] on div at bounding box center [598, 288] width 1196 height 577
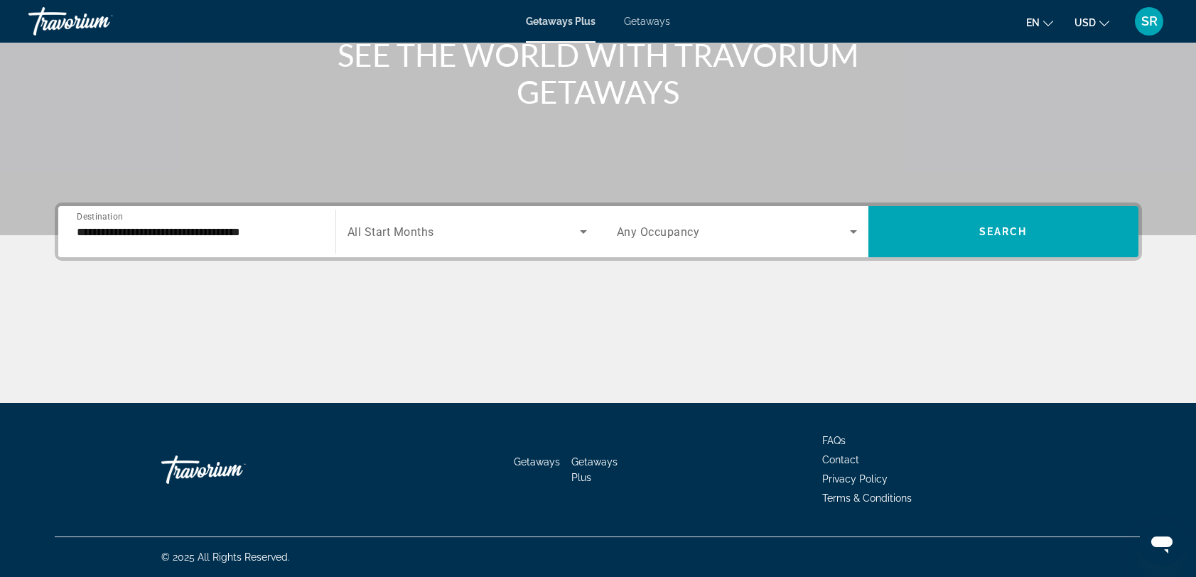
click at [697, 232] on span "Any Occupancy" at bounding box center [658, 232] width 83 height 14
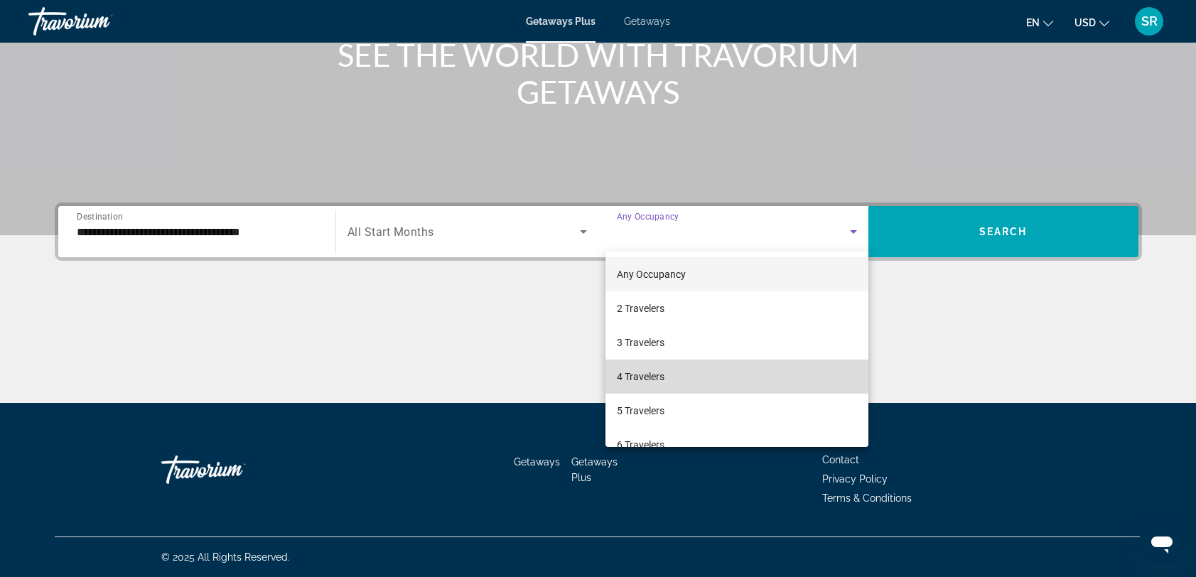
click at [643, 367] on mat-option "4 Travelers" at bounding box center [737, 377] width 263 height 34
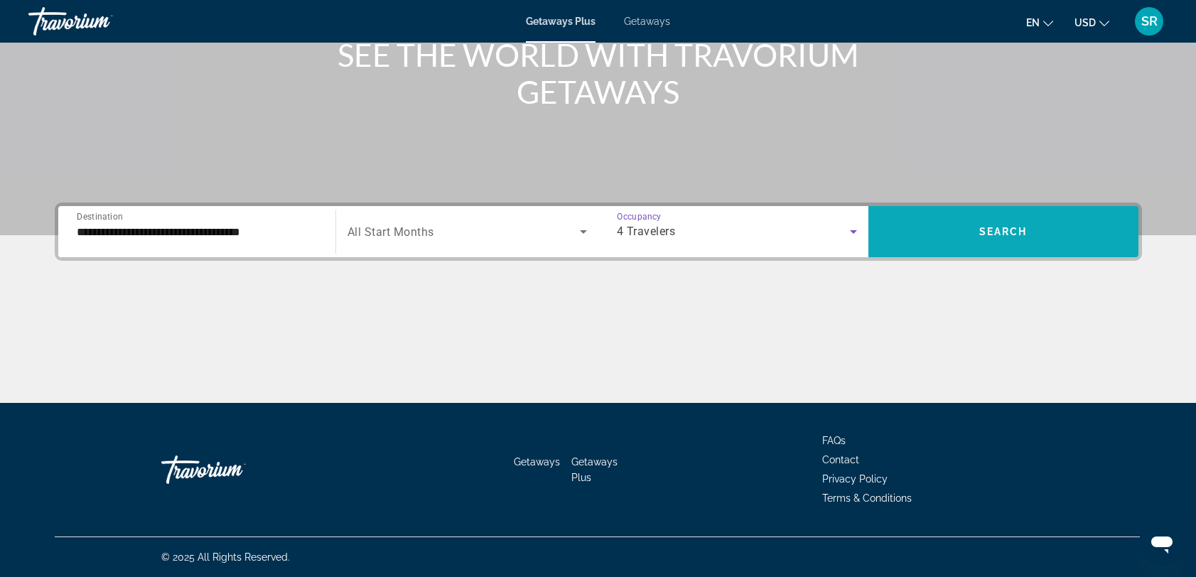
click at [988, 235] on span "Search" at bounding box center [1003, 231] width 48 height 11
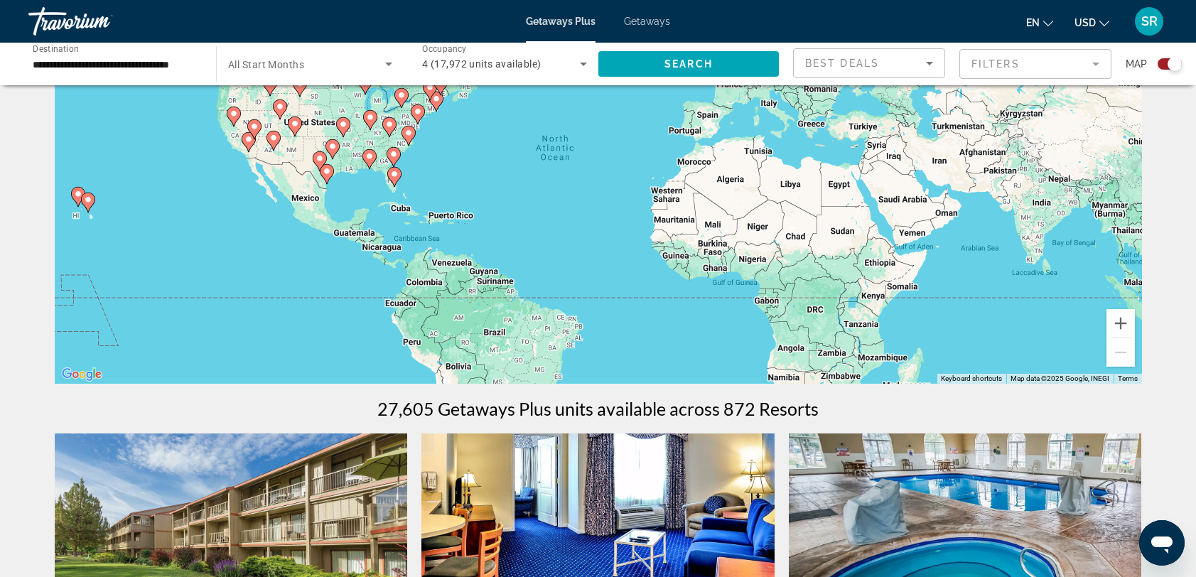
scroll to position [109, 0]
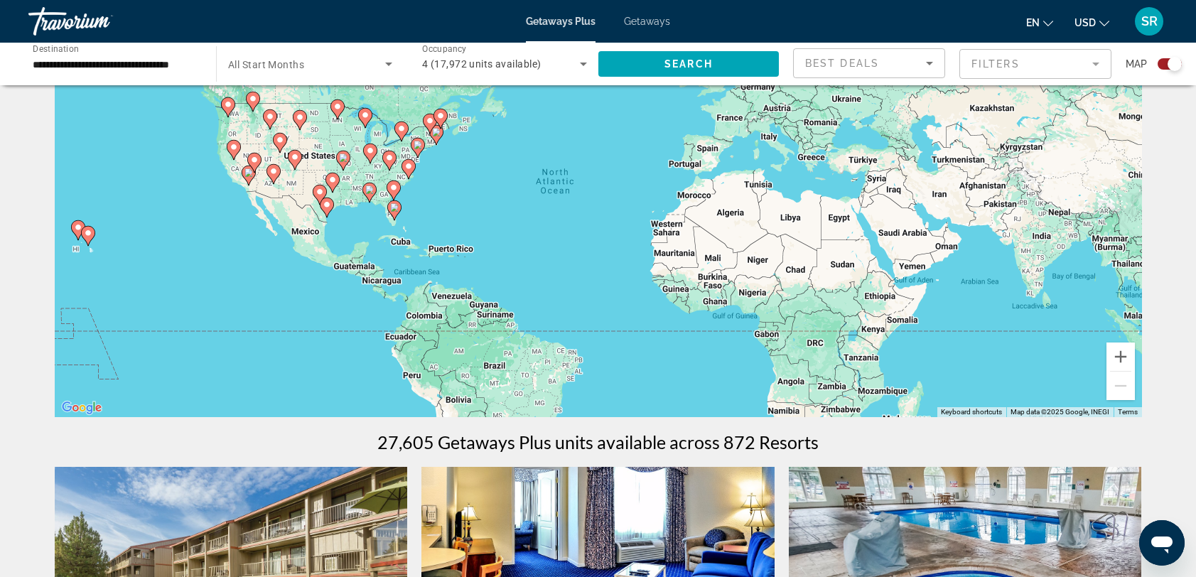
click at [245, 170] on image "Main content" at bounding box center [249, 172] width 9 height 9
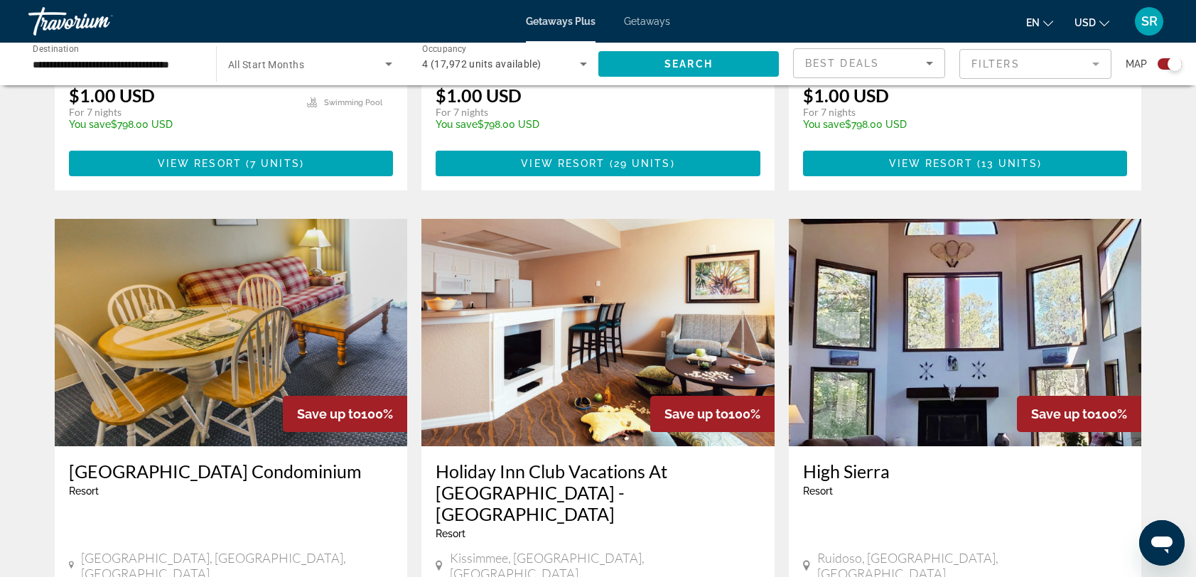
scroll to position [879, 0]
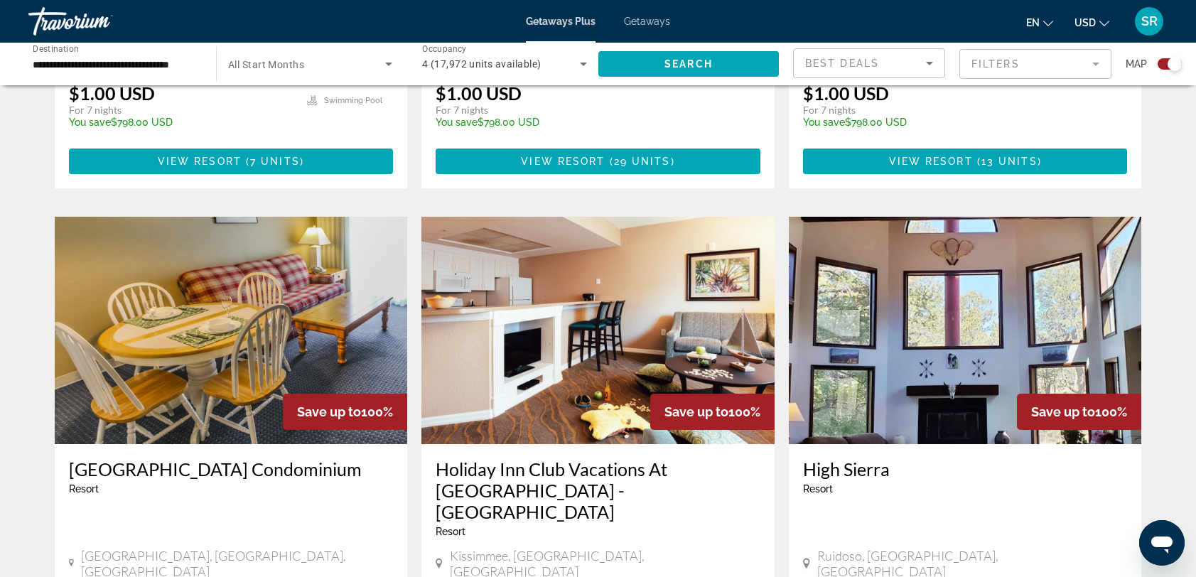
click at [1104, 59] on mat-form-field "Filters" at bounding box center [1036, 64] width 152 height 30
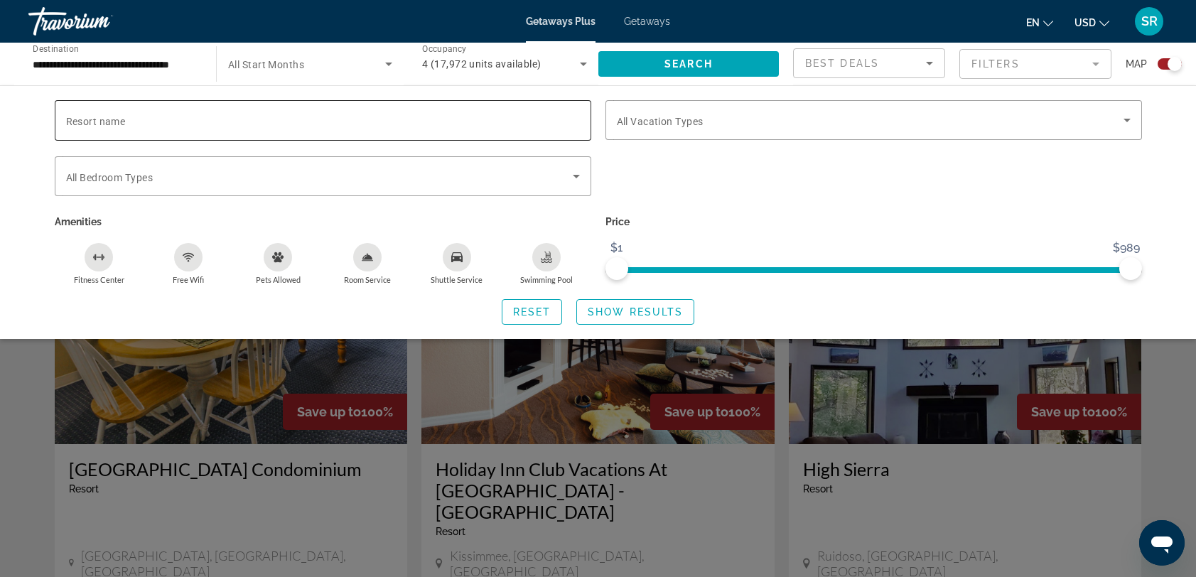
click at [129, 123] on input "Resort name" at bounding box center [323, 120] width 514 height 17
click at [774, 180] on div "Search widget" at bounding box center [873, 183] width 551 height 55
